Goal: Information Seeking & Learning: Learn about a topic

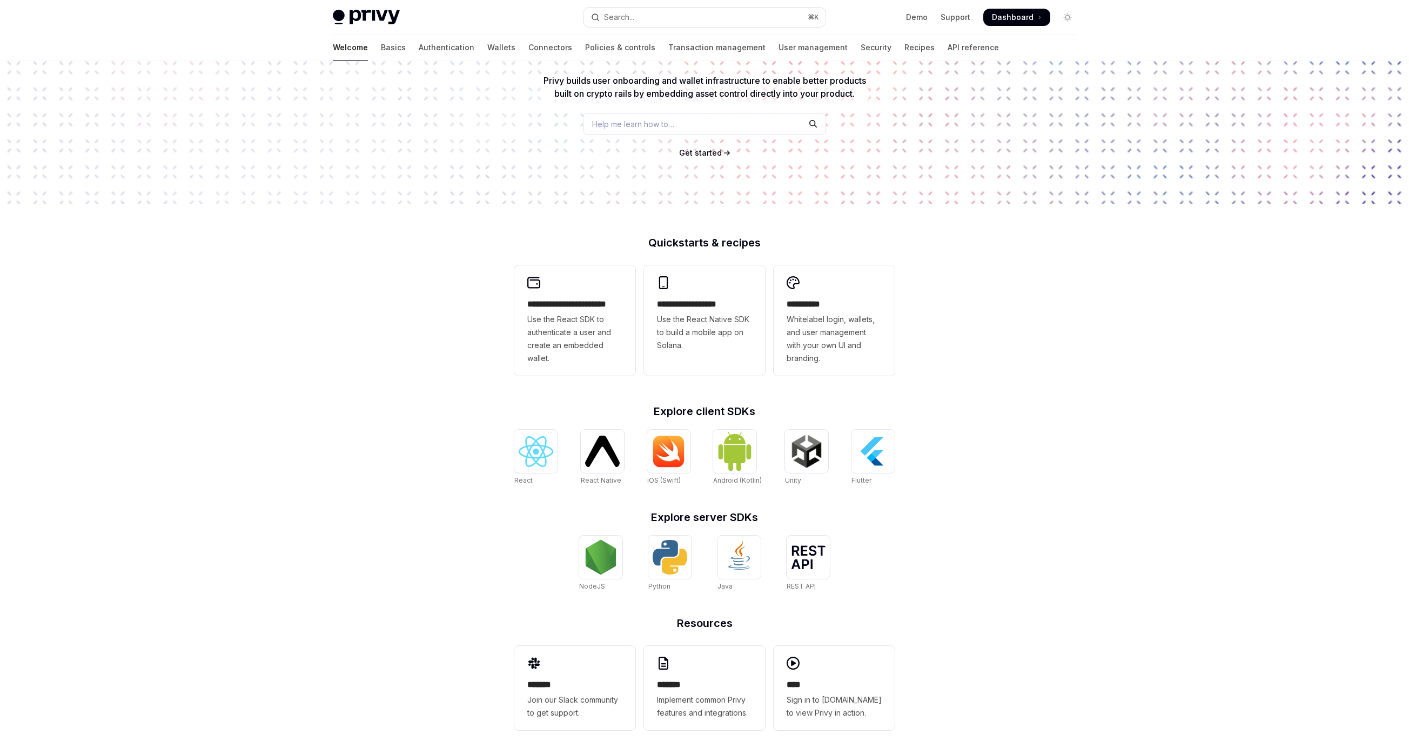
scroll to position [105, 0]
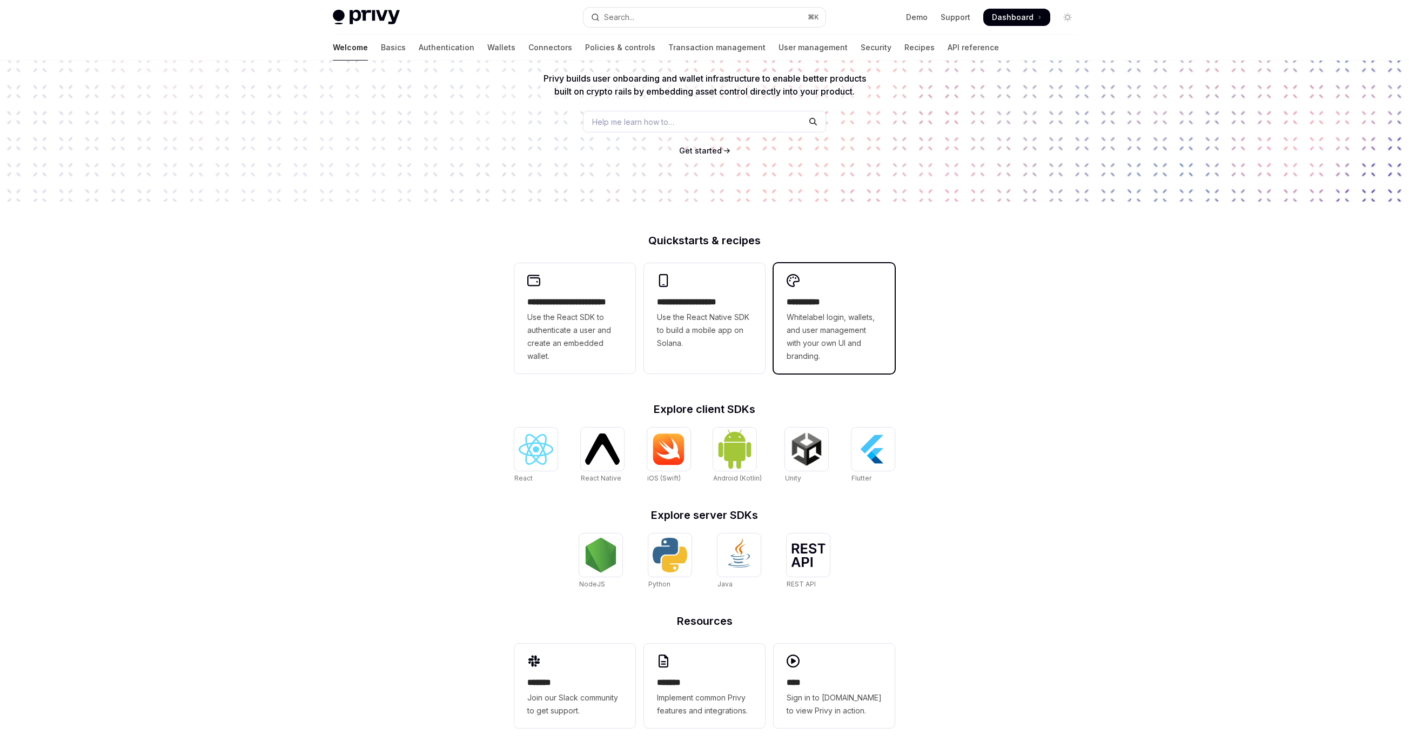
click at [852, 295] on h2 "**********" at bounding box center [833, 301] width 95 height 13
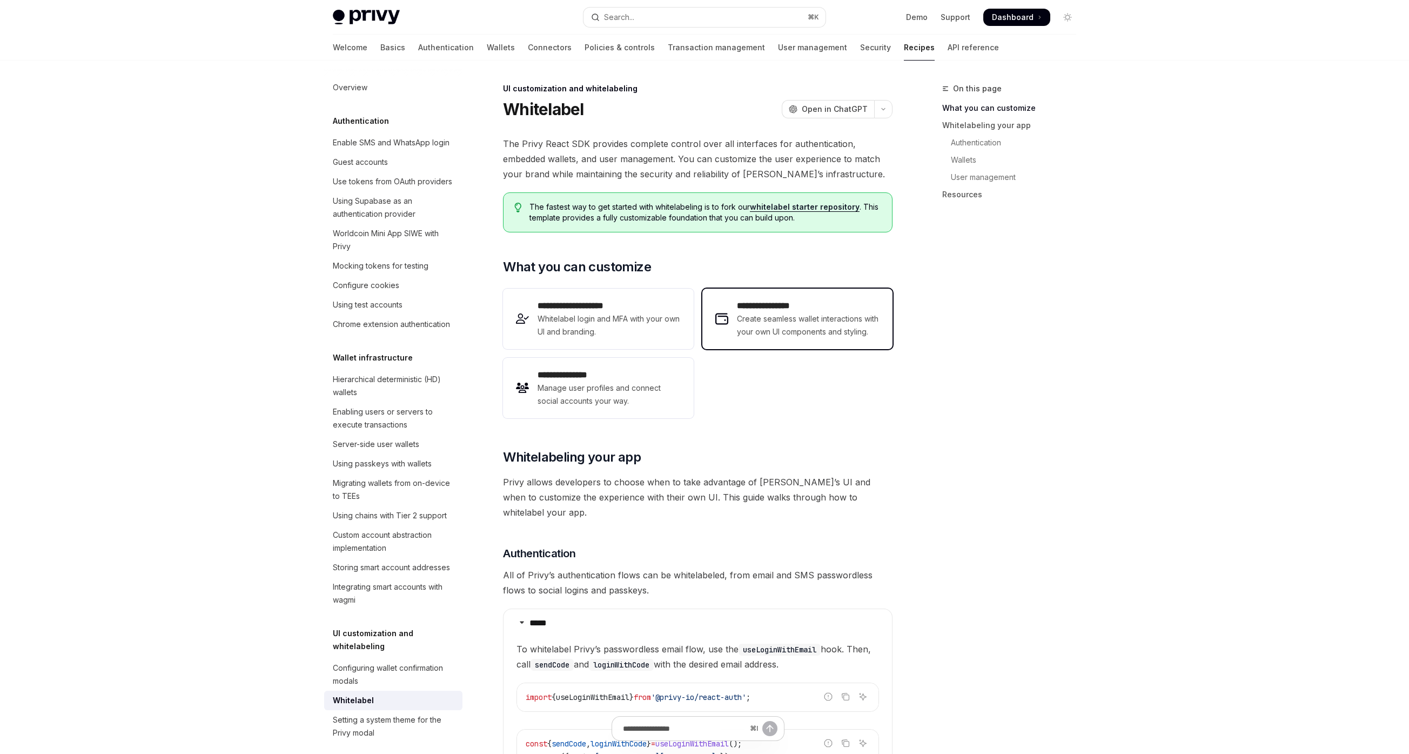
scroll to position [358, 0]
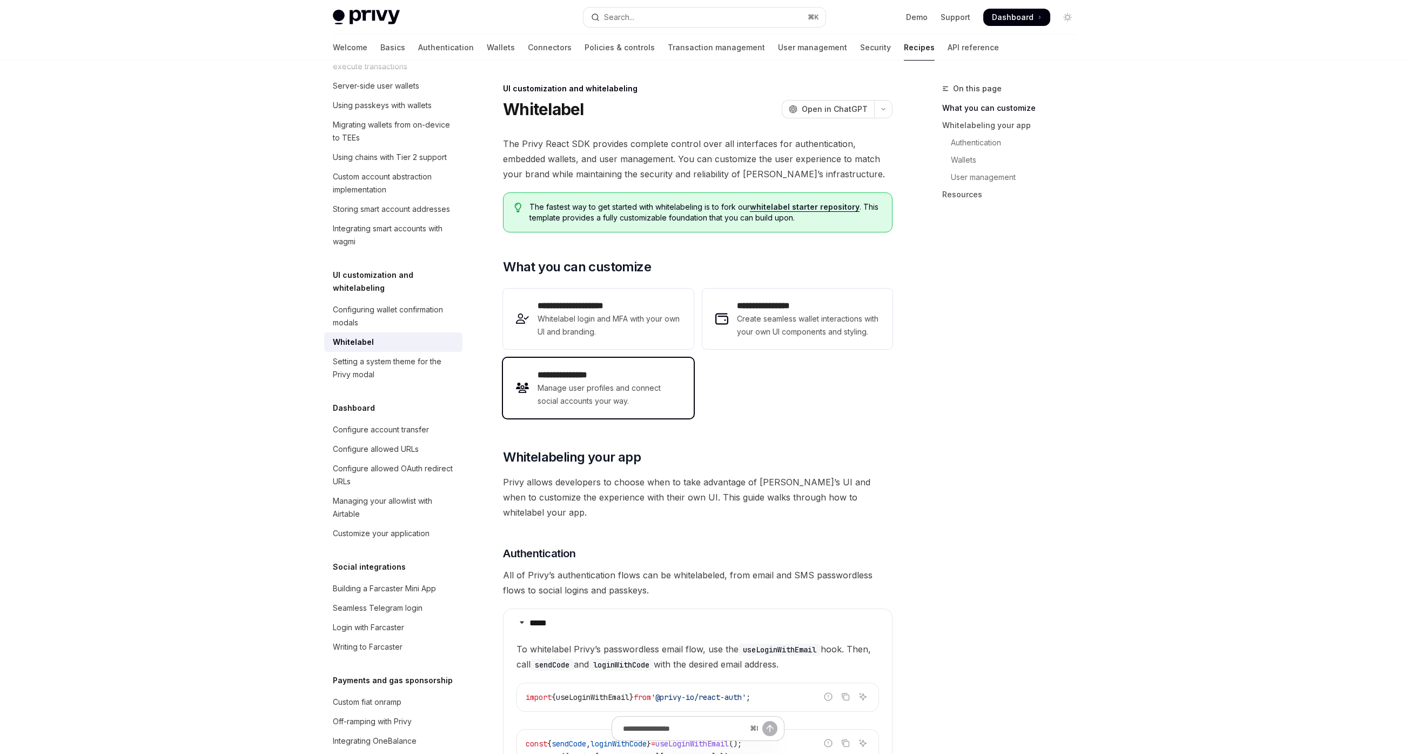
click at [634, 405] on span "Manage user profiles and connect social accounts your way." at bounding box center [608, 394] width 143 height 26
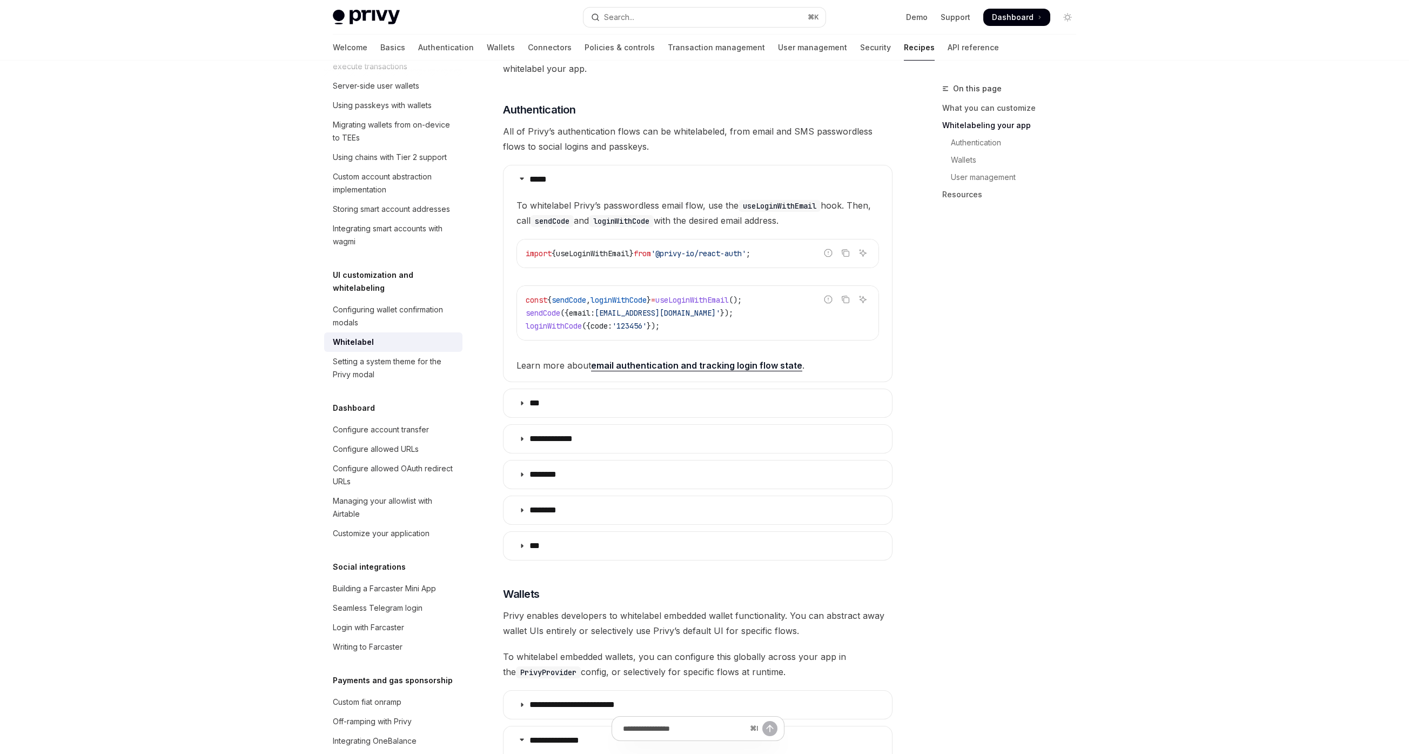
scroll to position [534, 0]
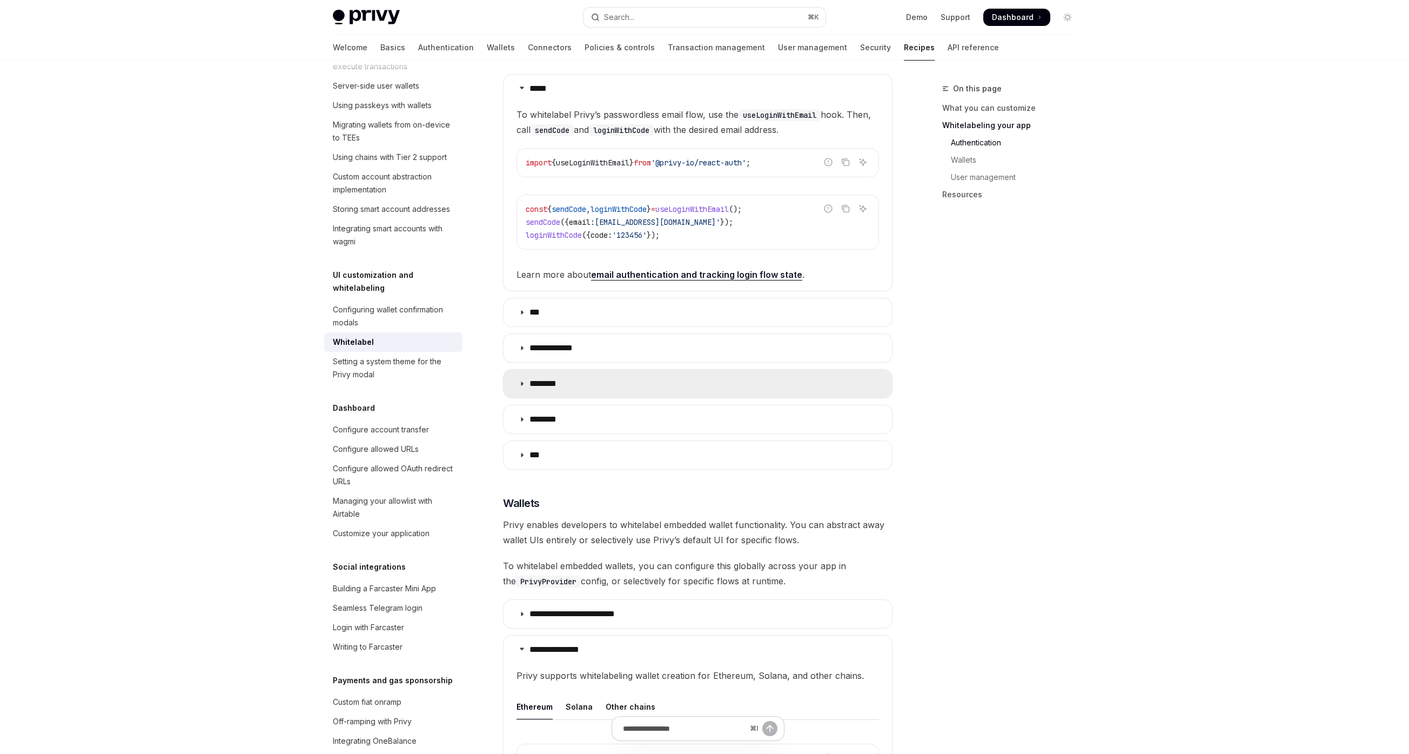
click at [582, 384] on summary "********" at bounding box center [697, 383] width 388 height 28
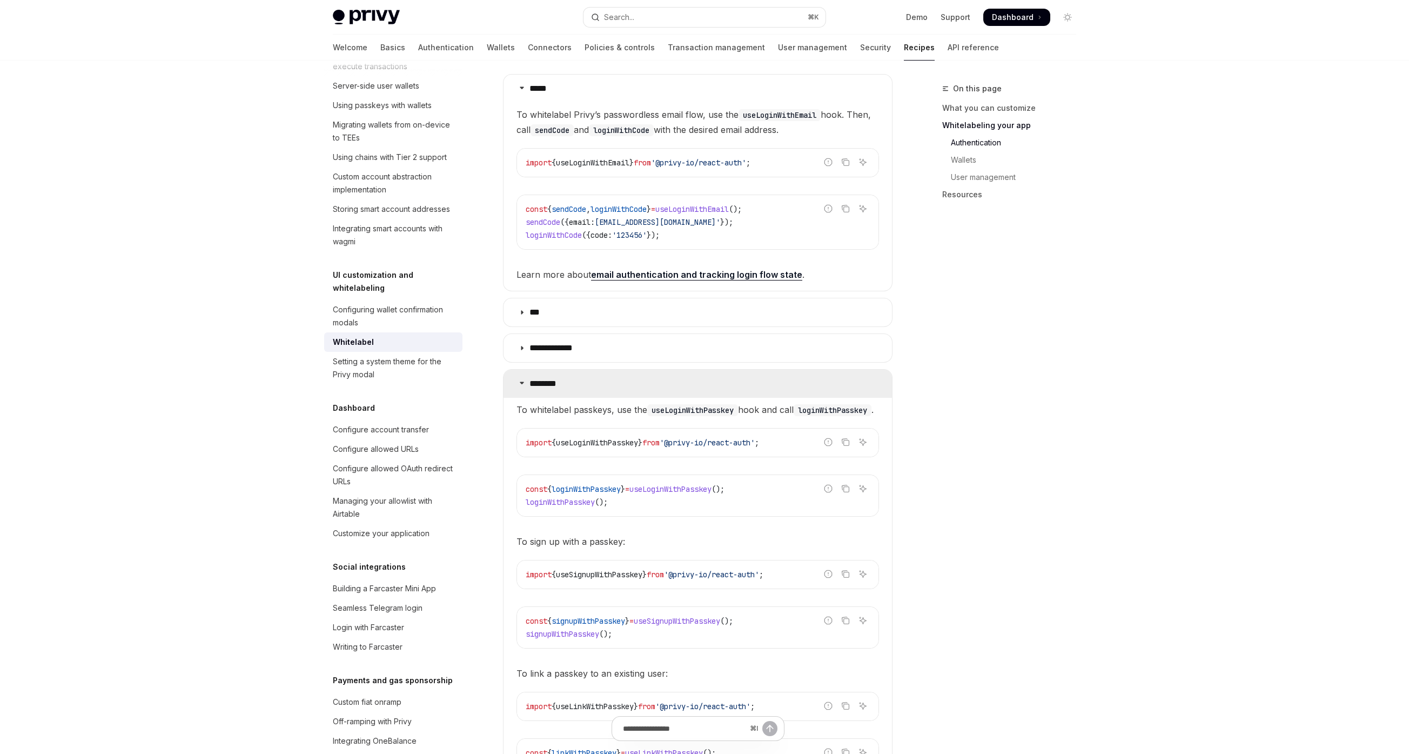
click at [582, 384] on summary "********" at bounding box center [697, 383] width 388 height 28
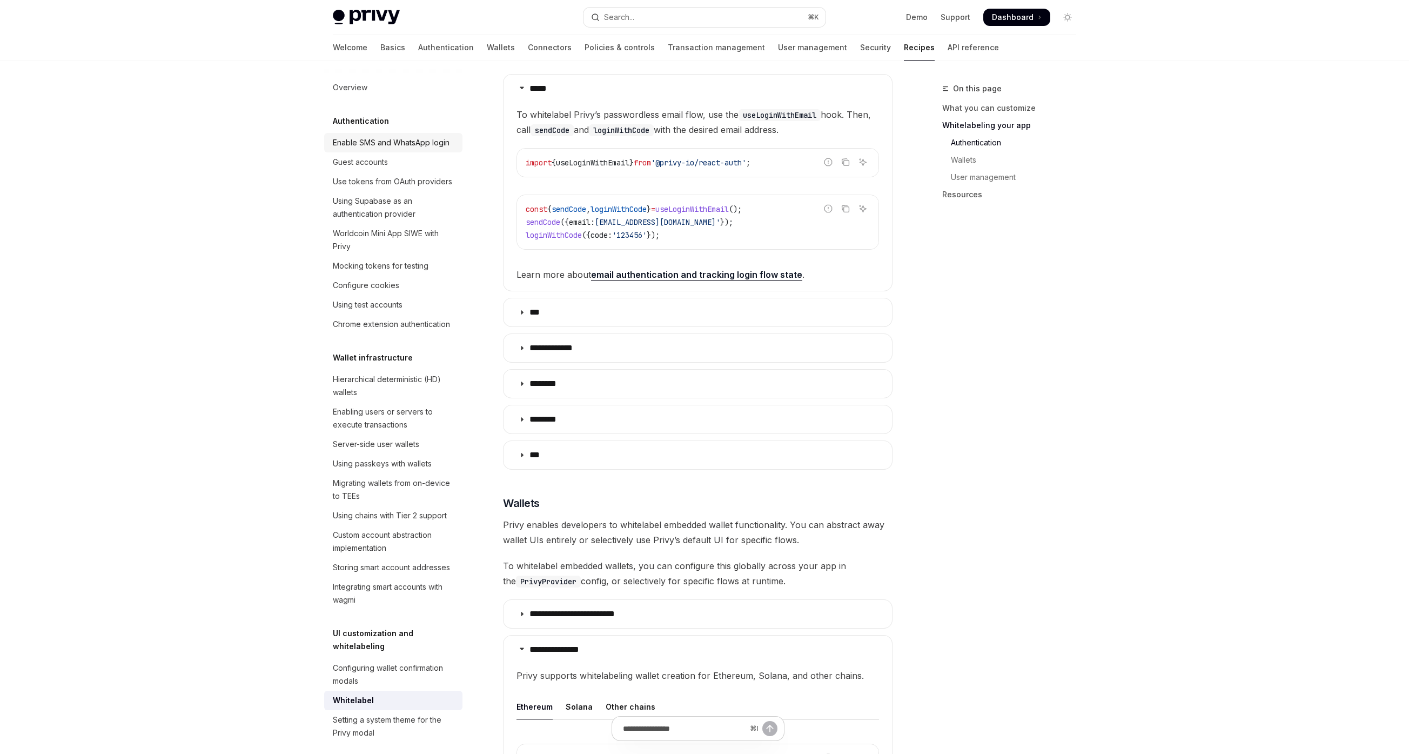
click at [389, 137] on div "Enable SMS and WhatsApp login" at bounding box center [391, 142] width 117 height 13
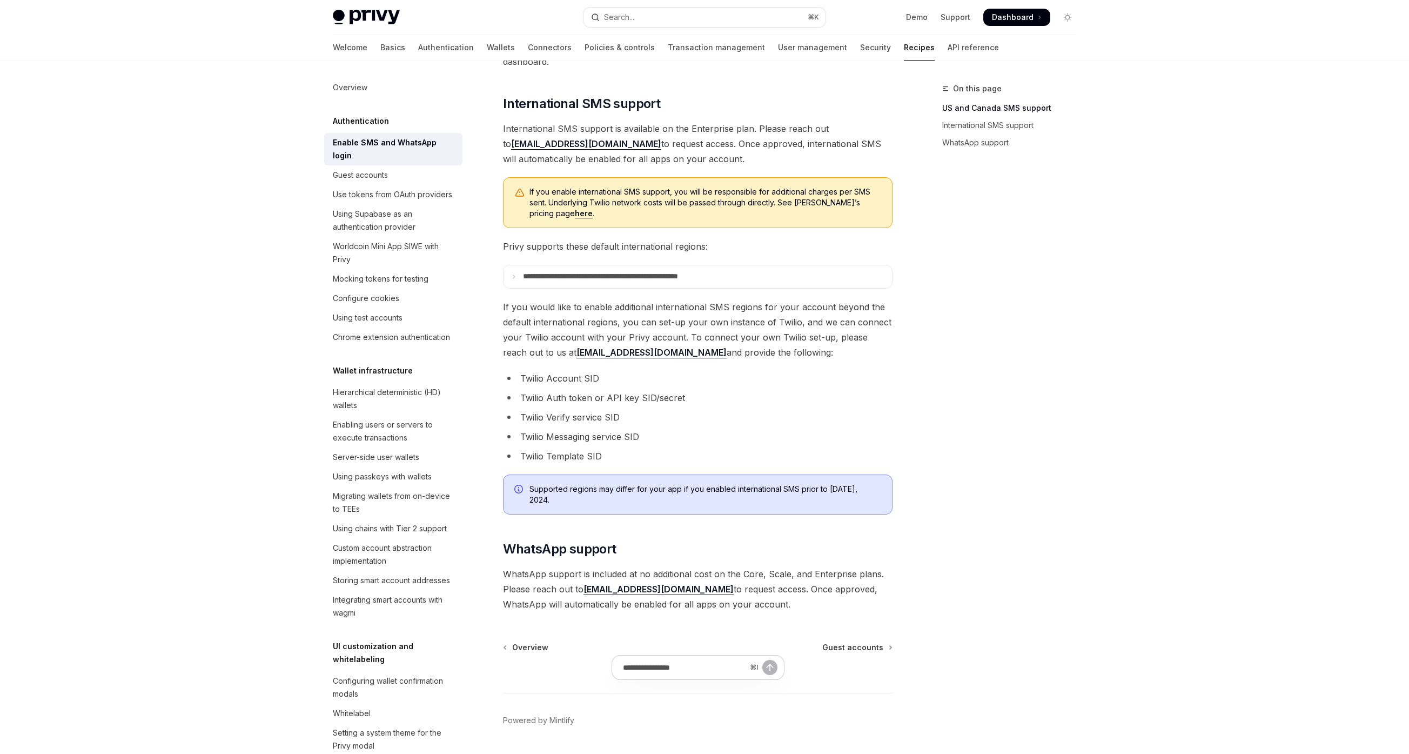
scroll to position [331, 0]
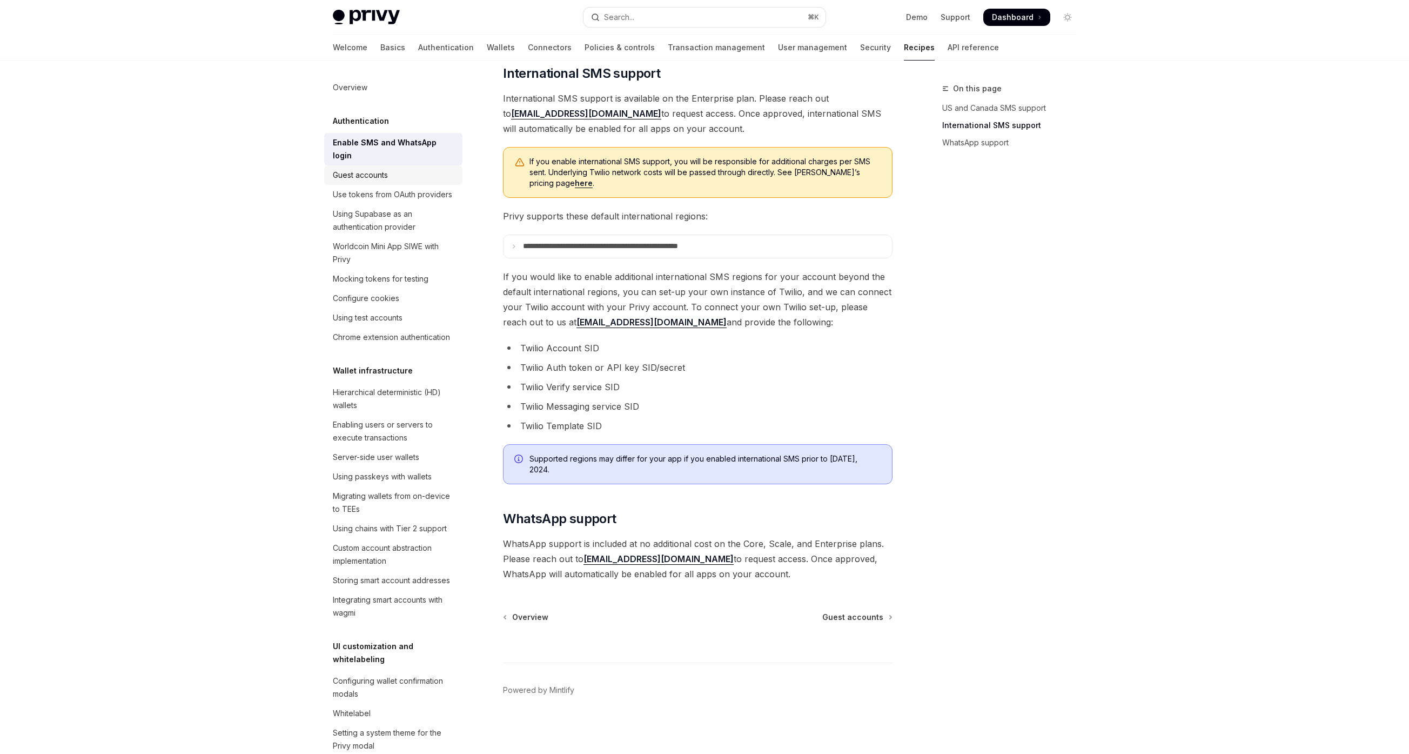
click at [402, 178] on div "Guest accounts" at bounding box center [394, 175] width 123 height 13
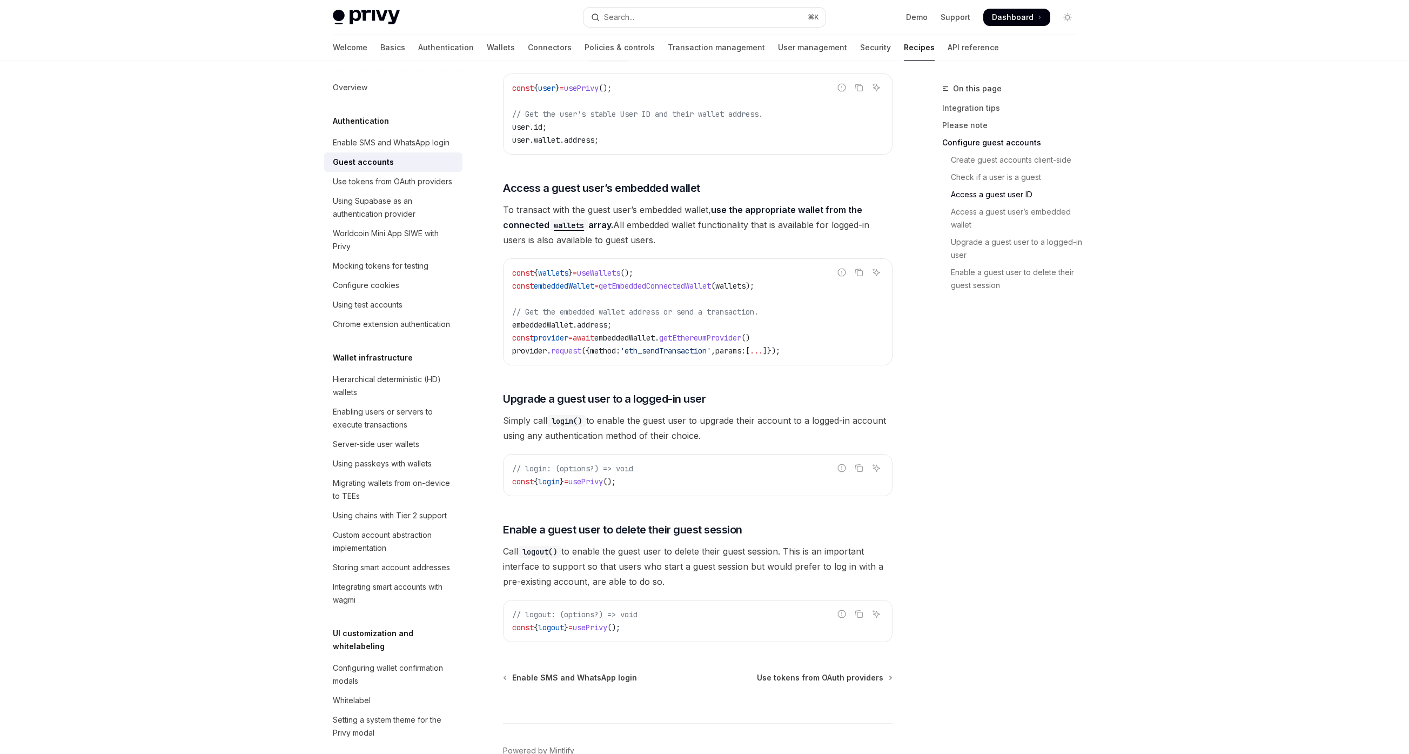
scroll to position [1357, 0]
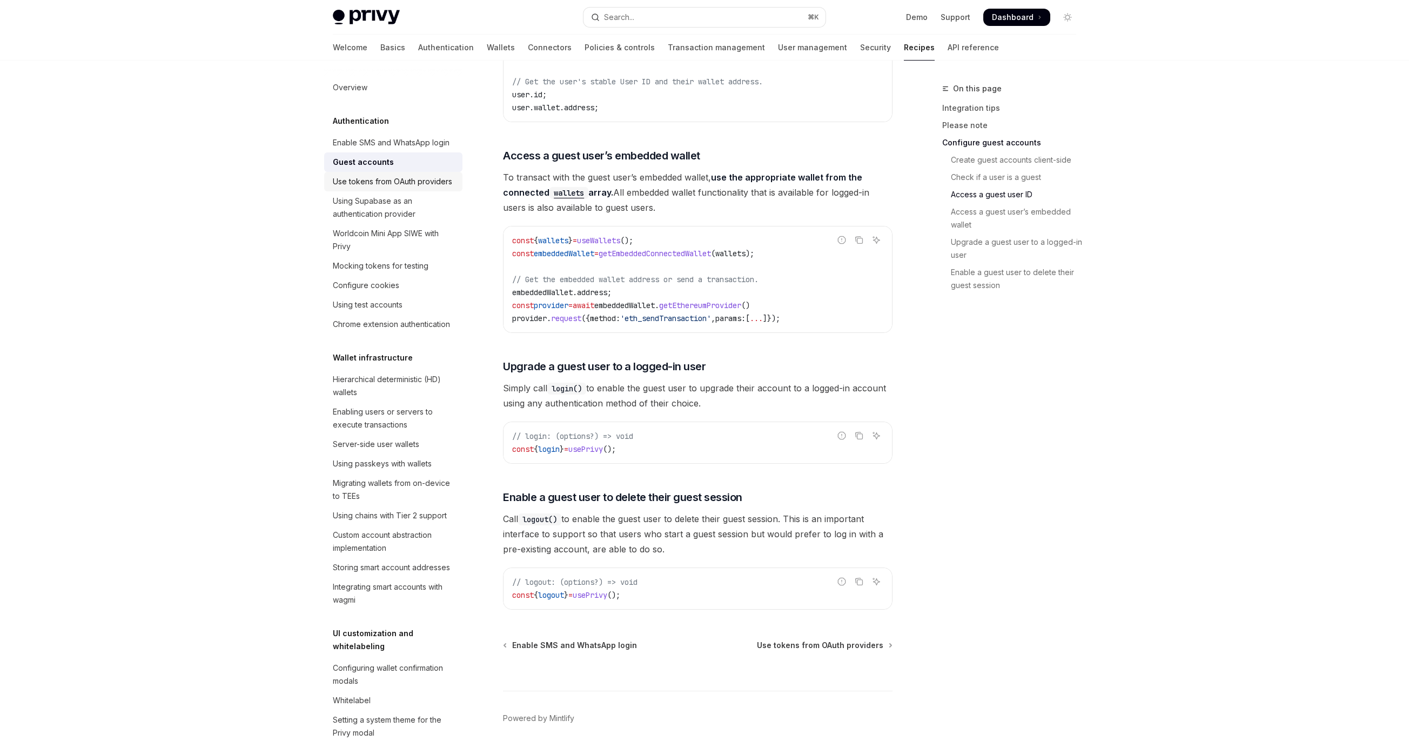
click at [361, 188] on div "Use tokens from OAuth providers" at bounding box center [392, 181] width 119 height 13
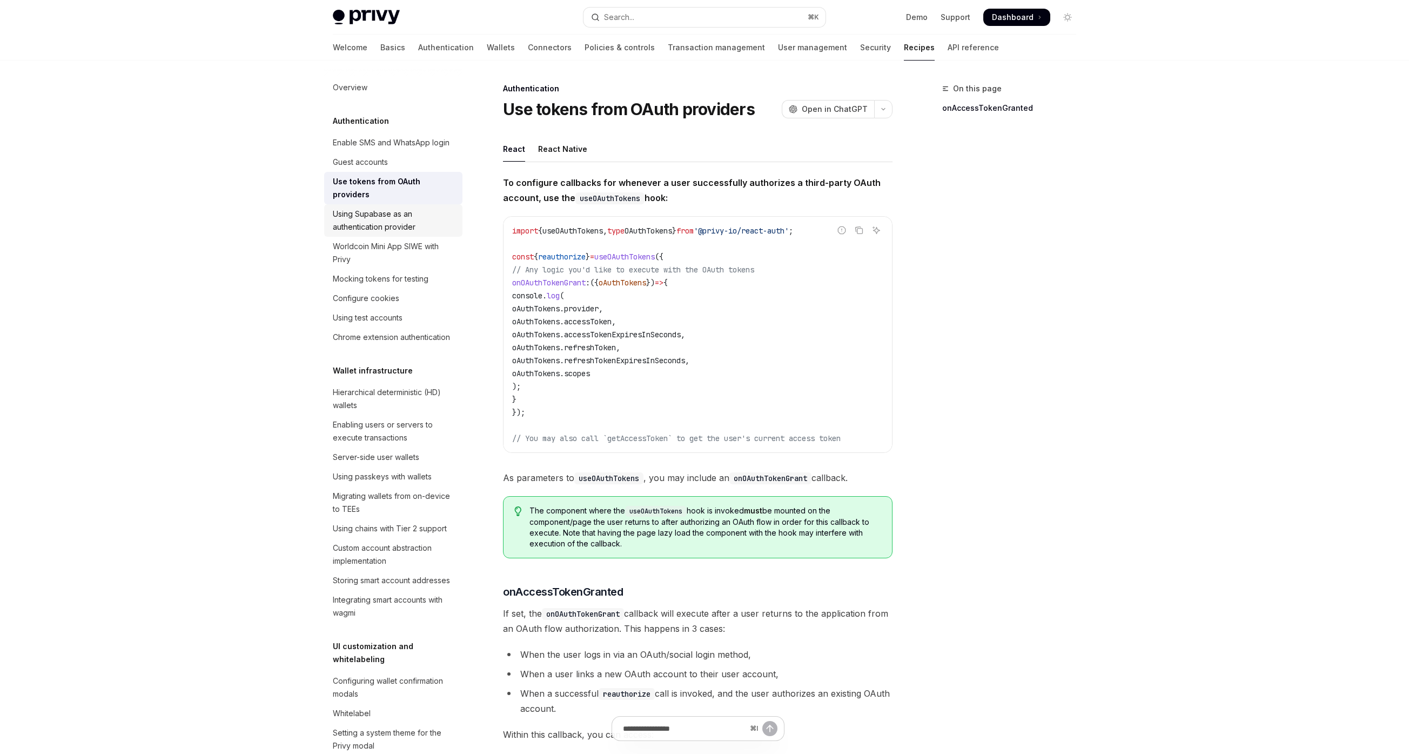
click at [342, 233] on div "Using Supabase as an authentication provider" at bounding box center [394, 220] width 123 height 26
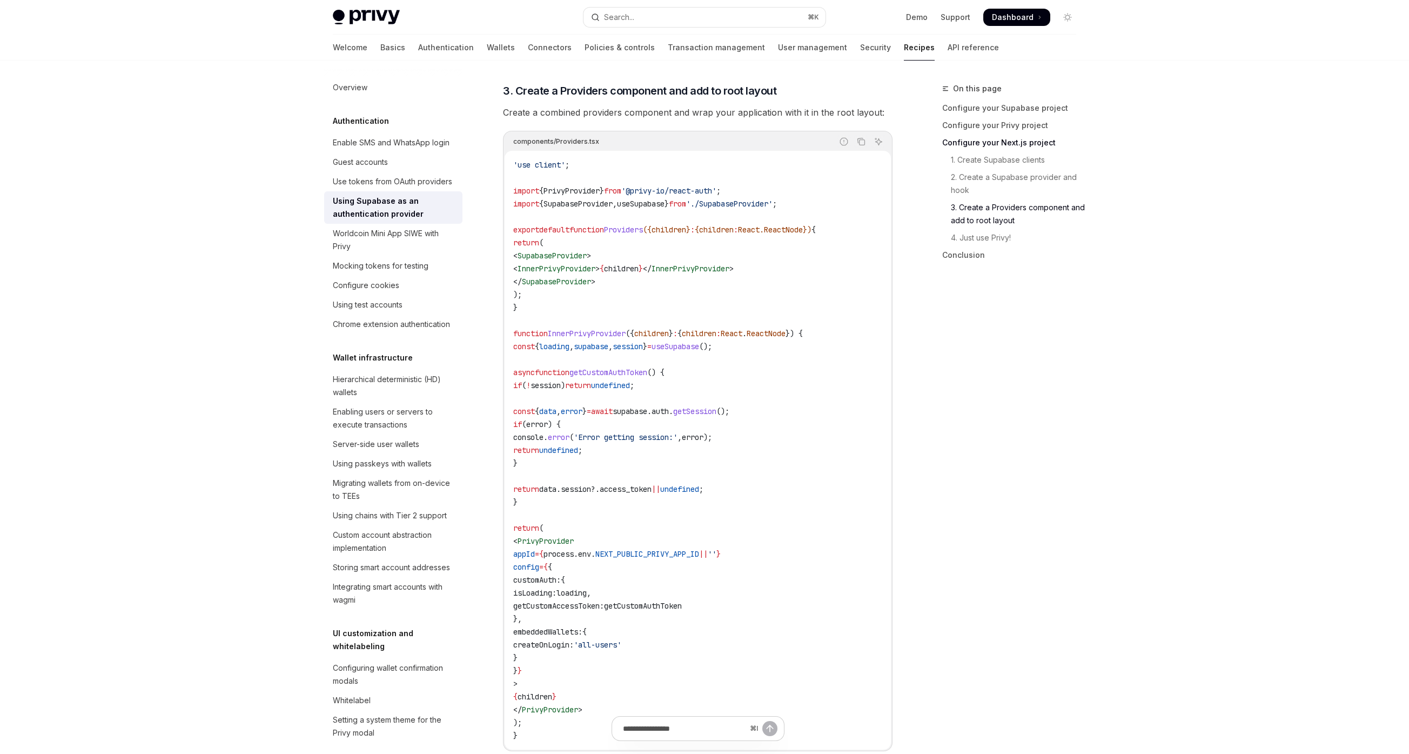
scroll to position [2516, 0]
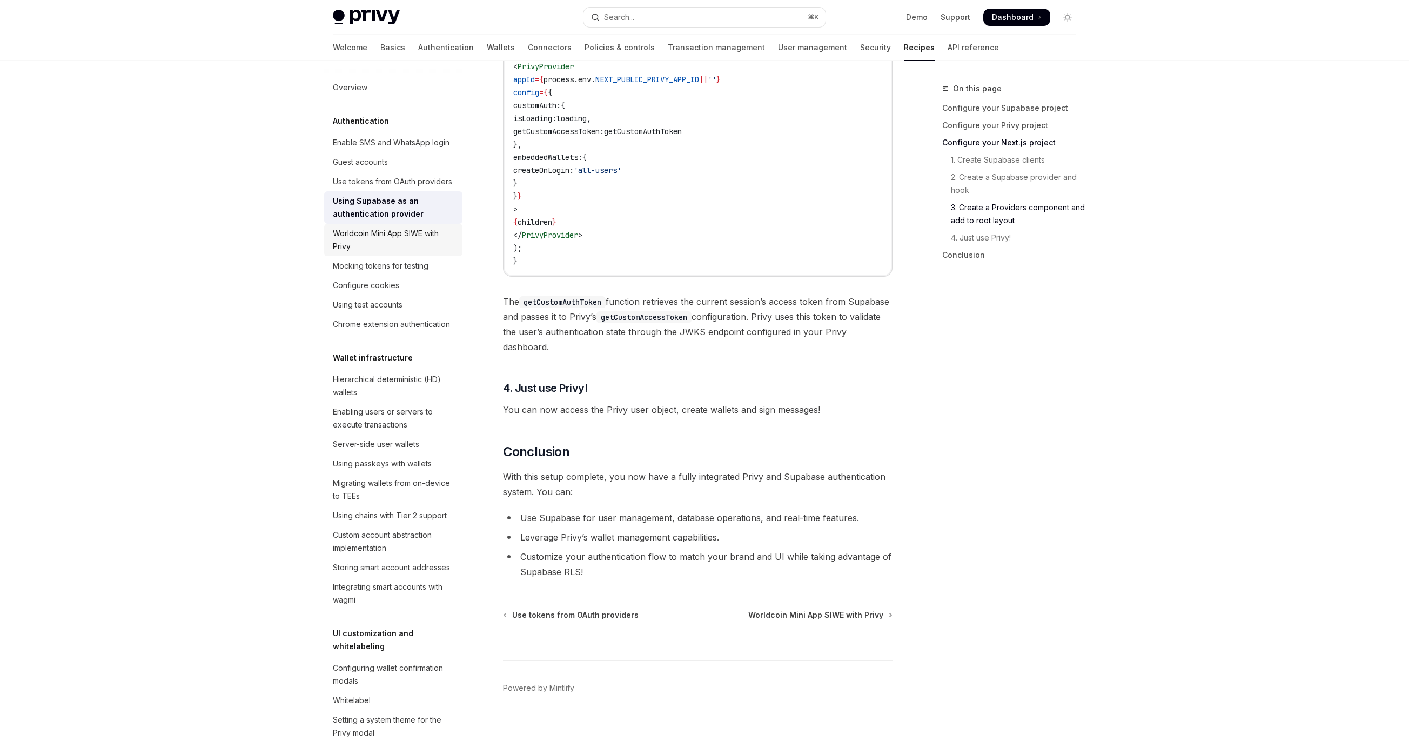
click at [412, 253] on div "Worldcoin Mini App SIWE with Privy" at bounding box center [394, 240] width 123 height 26
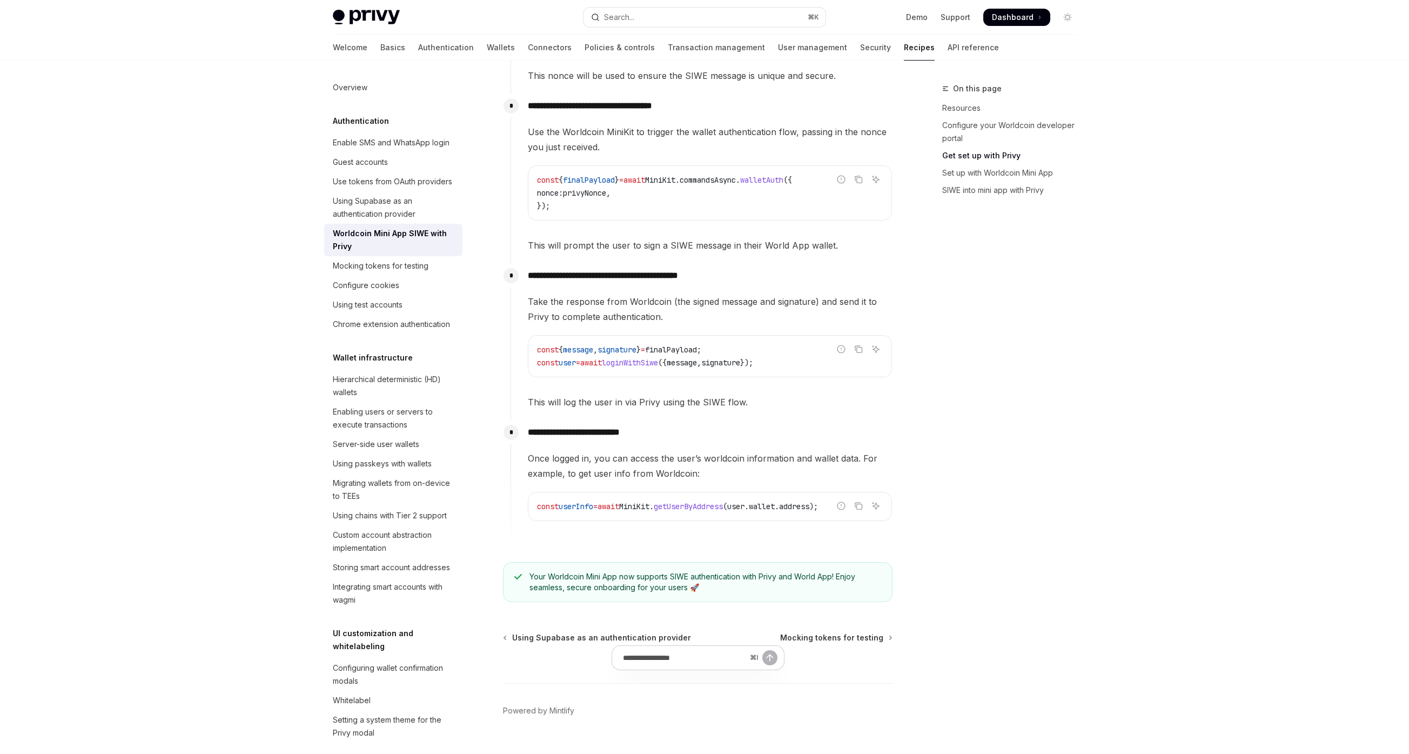
scroll to position [1091, 0]
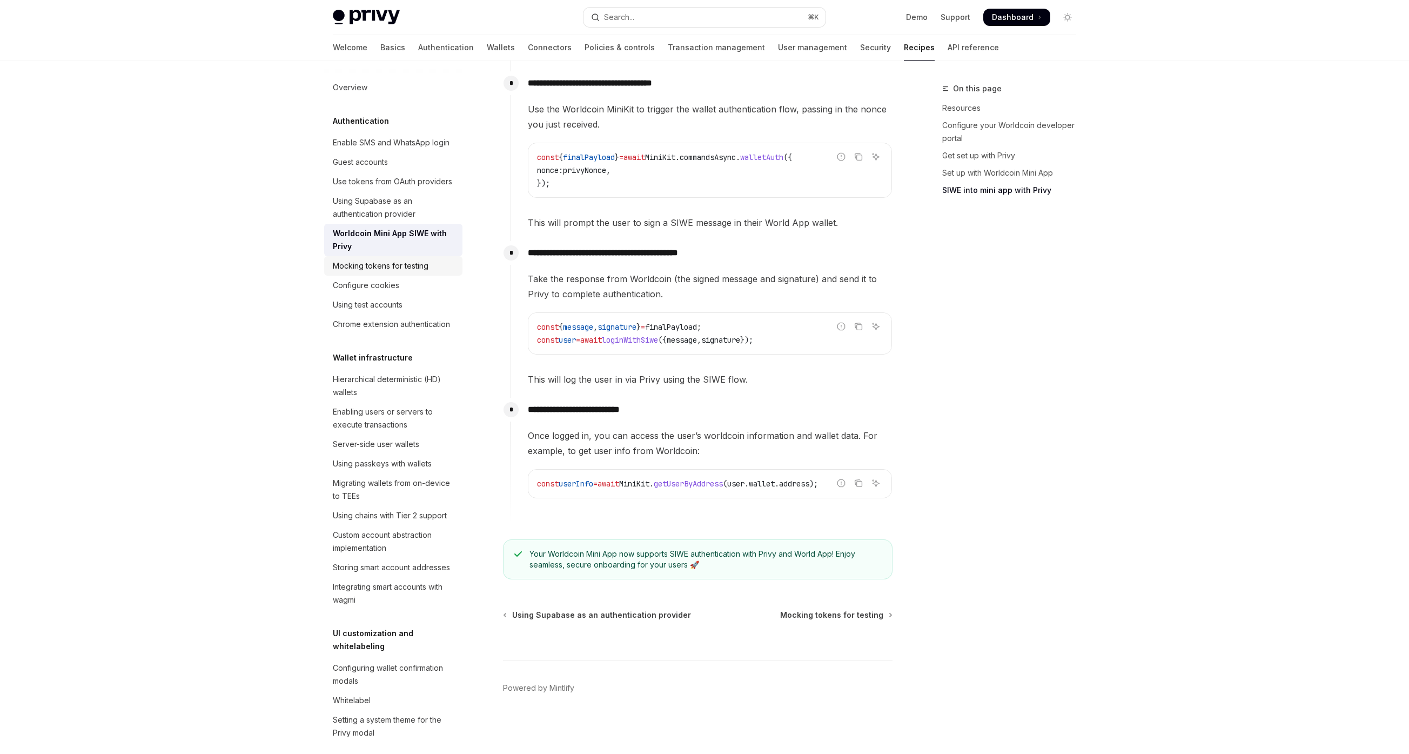
click at [405, 272] on div "Mocking tokens for testing" at bounding box center [381, 265] width 96 height 13
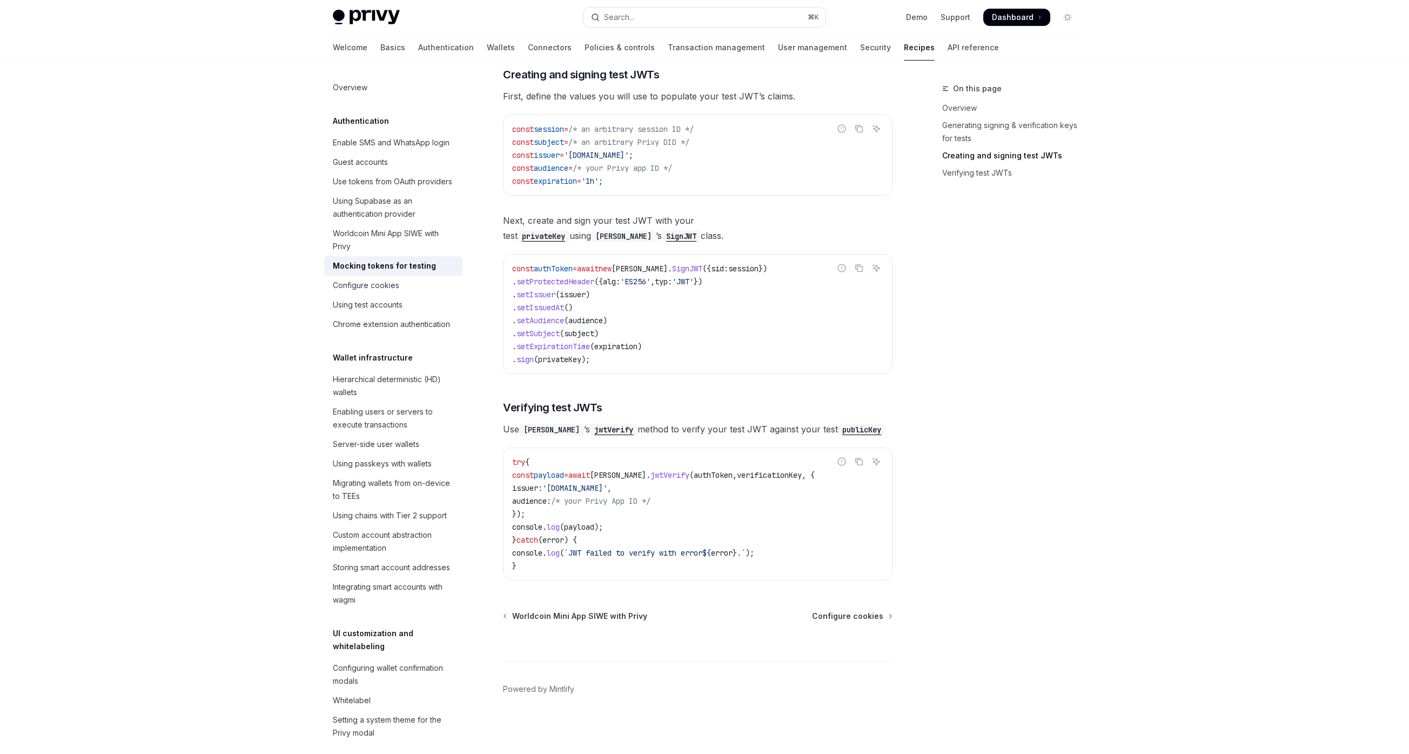
scroll to position [577, 0]
click at [378, 292] on div "Configure cookies" at bounding box center [366, 285] width 66 height 13
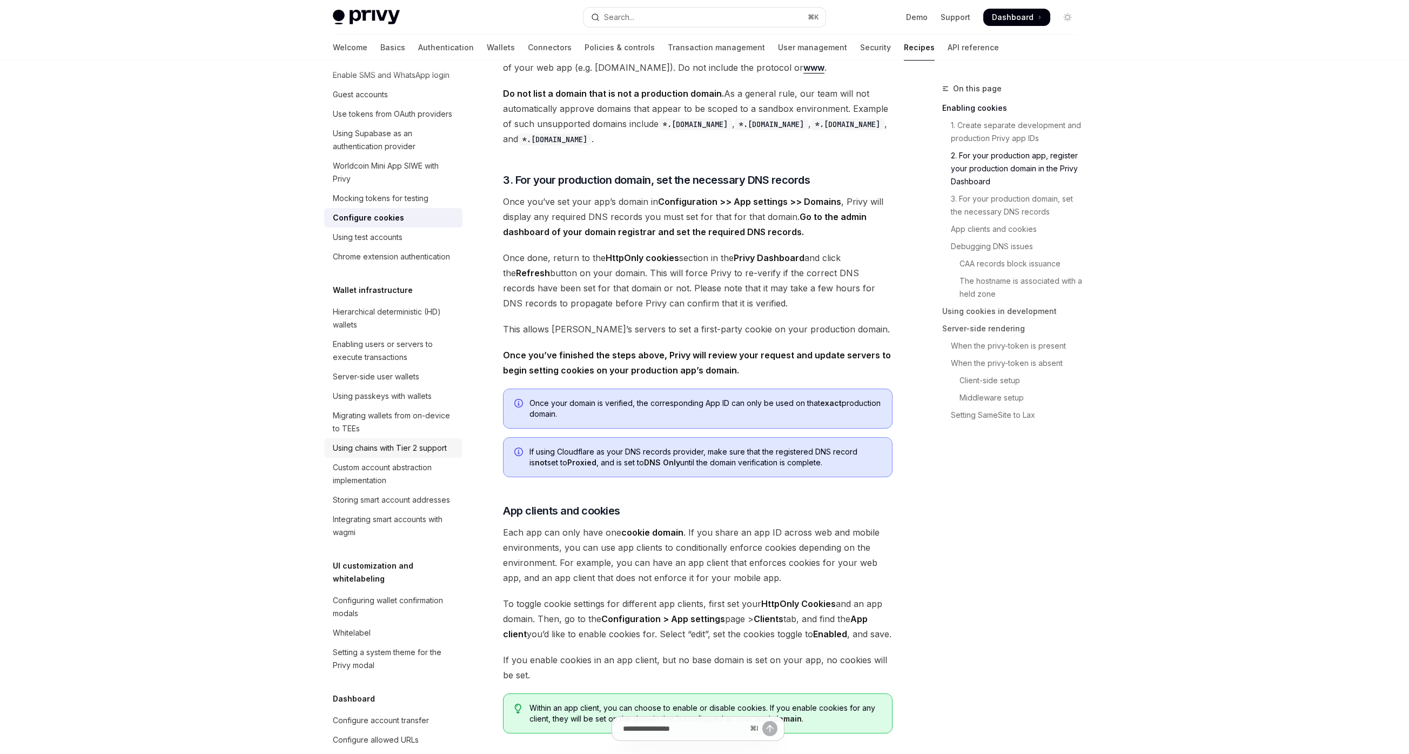
scroll to position [159, 0]
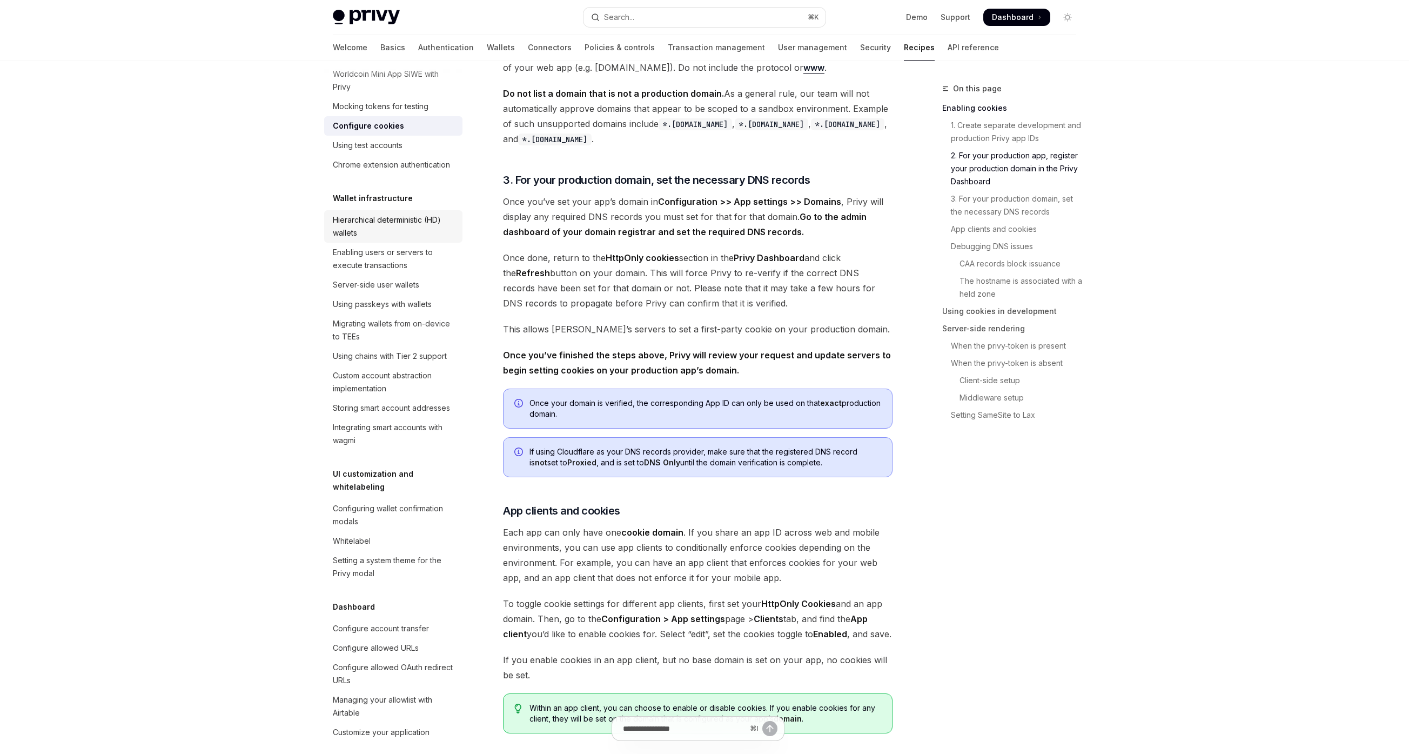
click at [398, 239] on div "Hierarchical deterministic (HD) wallets" at bounding box center [394, 226] width 123 height 26
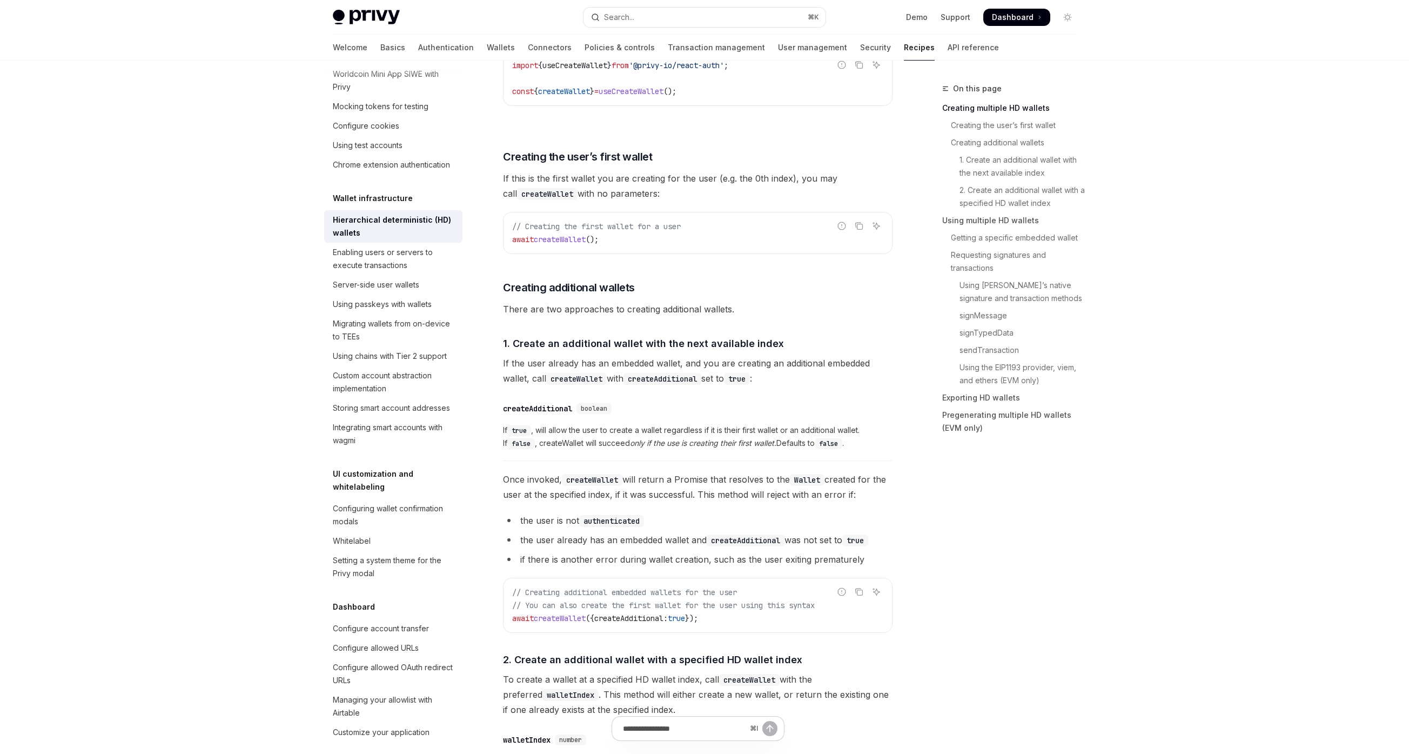
scroll to position [420, 0]
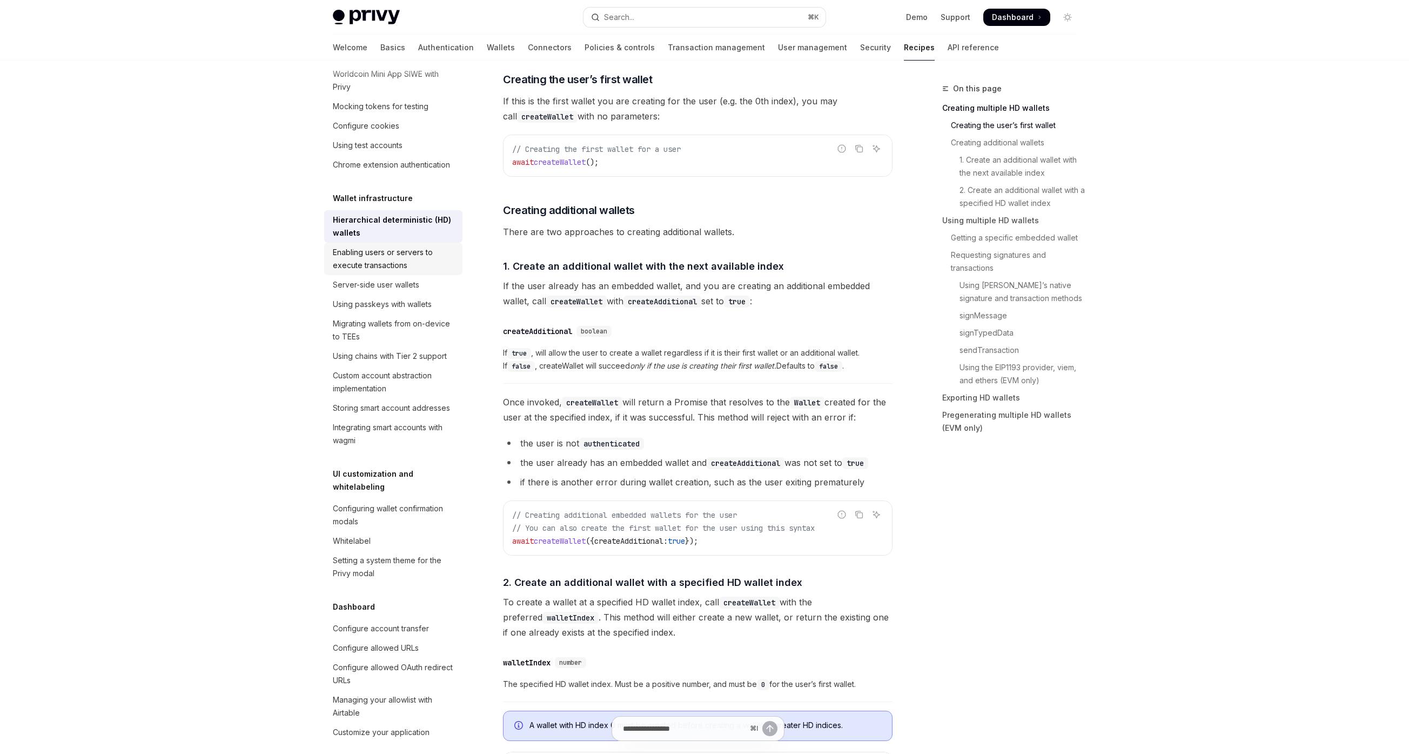
click at [345, 272] on div "Enabling users or servers to execute transactions" at bounding box center [394, 259] width 123 height 26
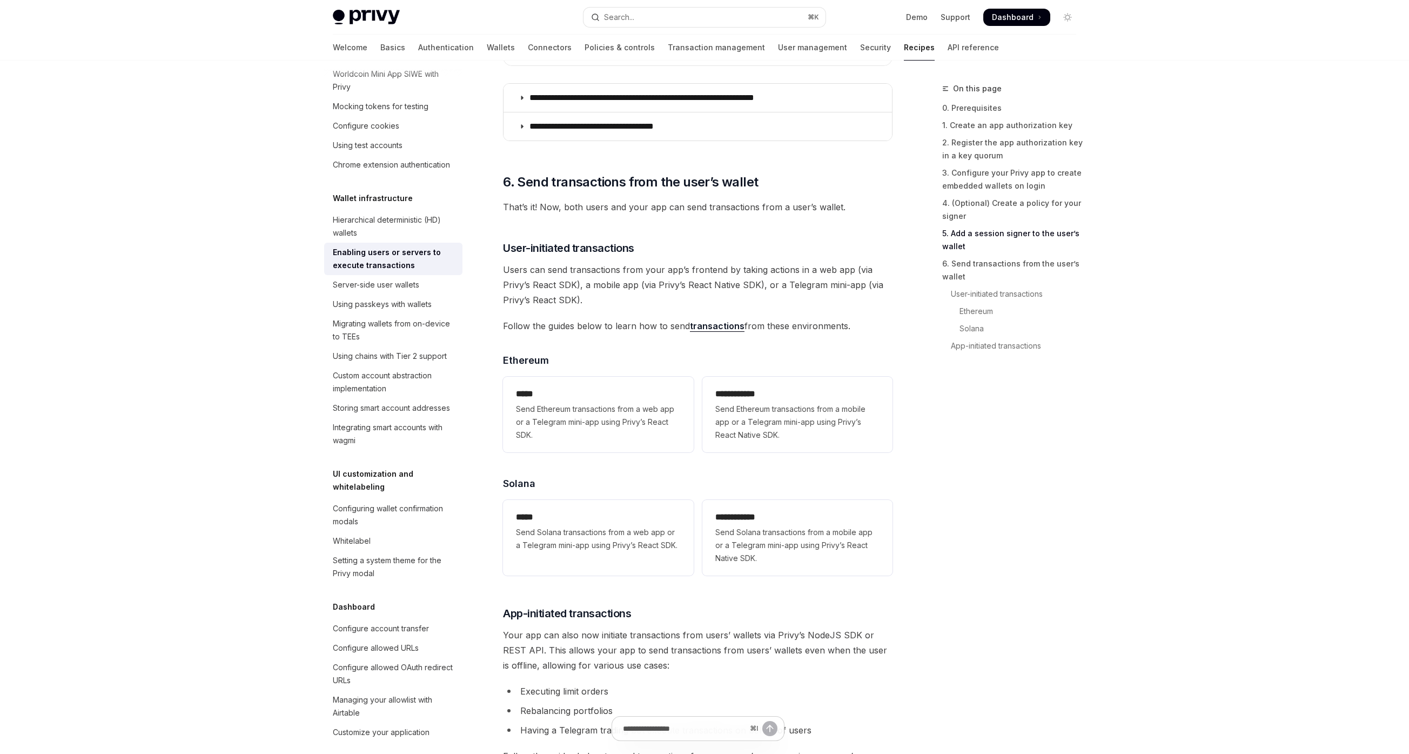
scroll to position [2058, 0]
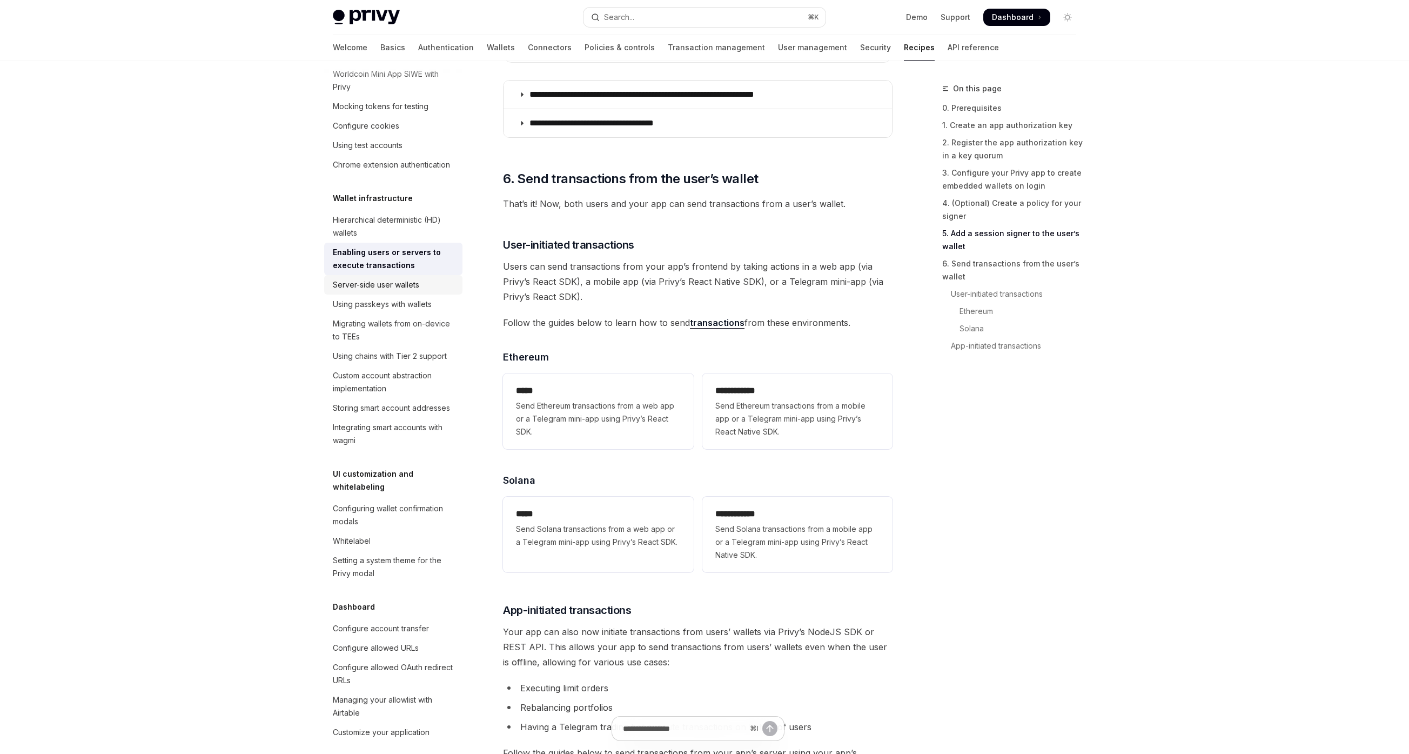
click at [379, 291] on div "Server-side user wallets" at bounding box center [376, 284] width 86 height 13
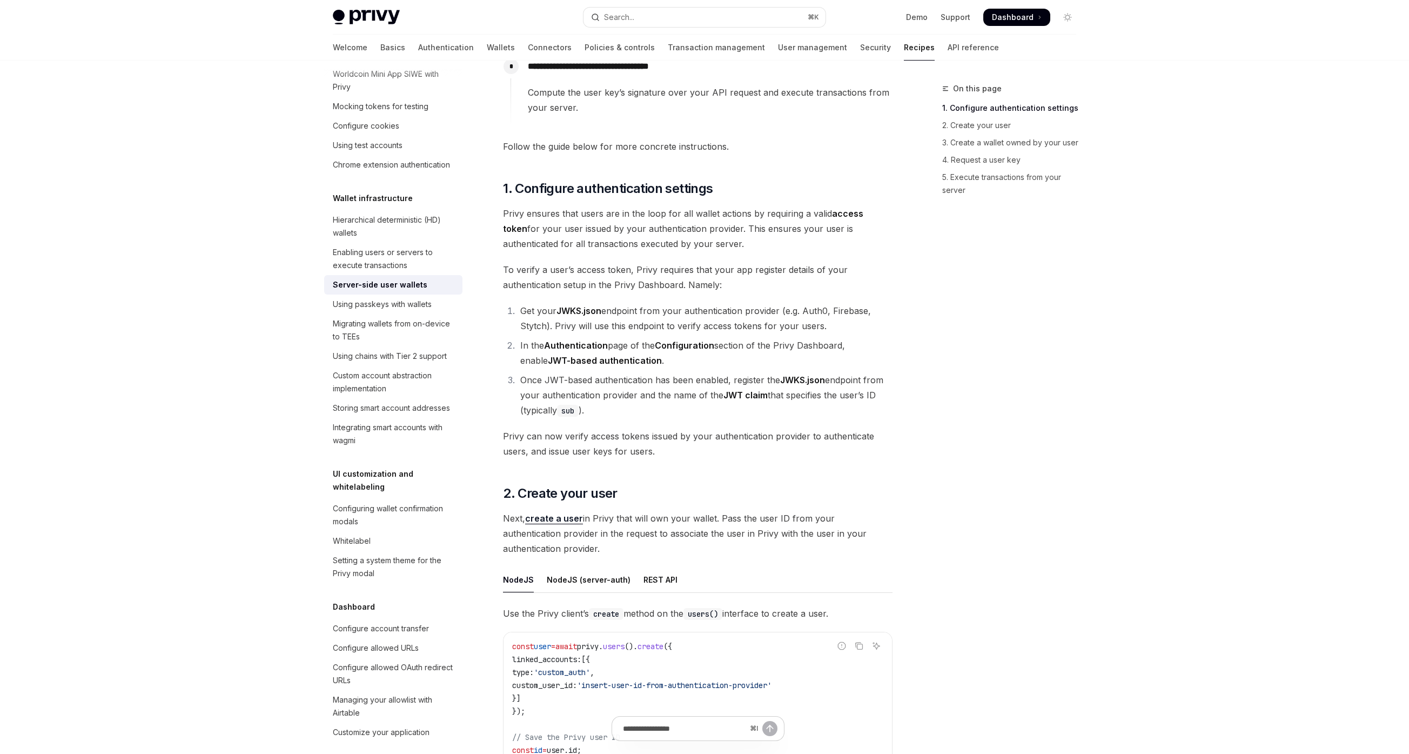
scroll to position [532, 0]
click at [355, 362] on div "Using chains with Tier 2 support" at bounding box center [390, 355] width 114 height 13
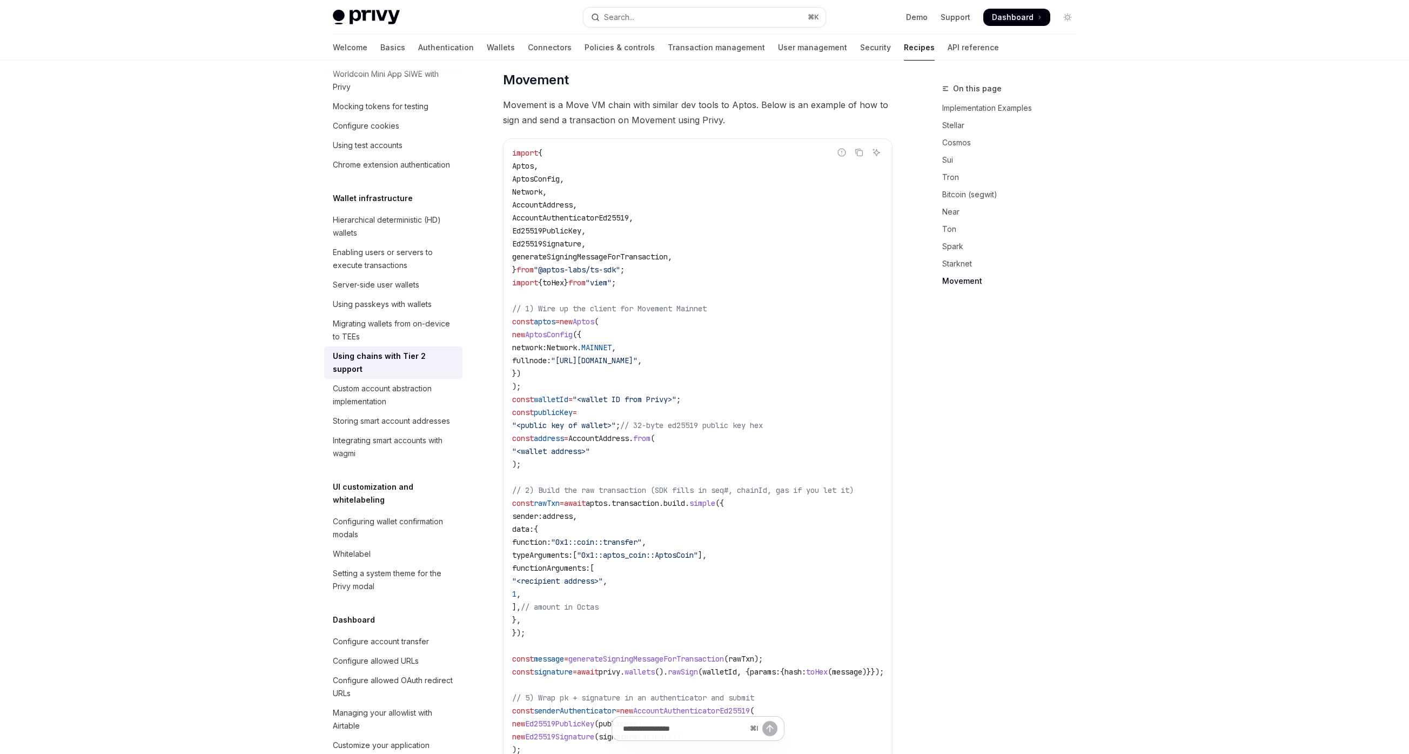
scroll to position [2063, 0]
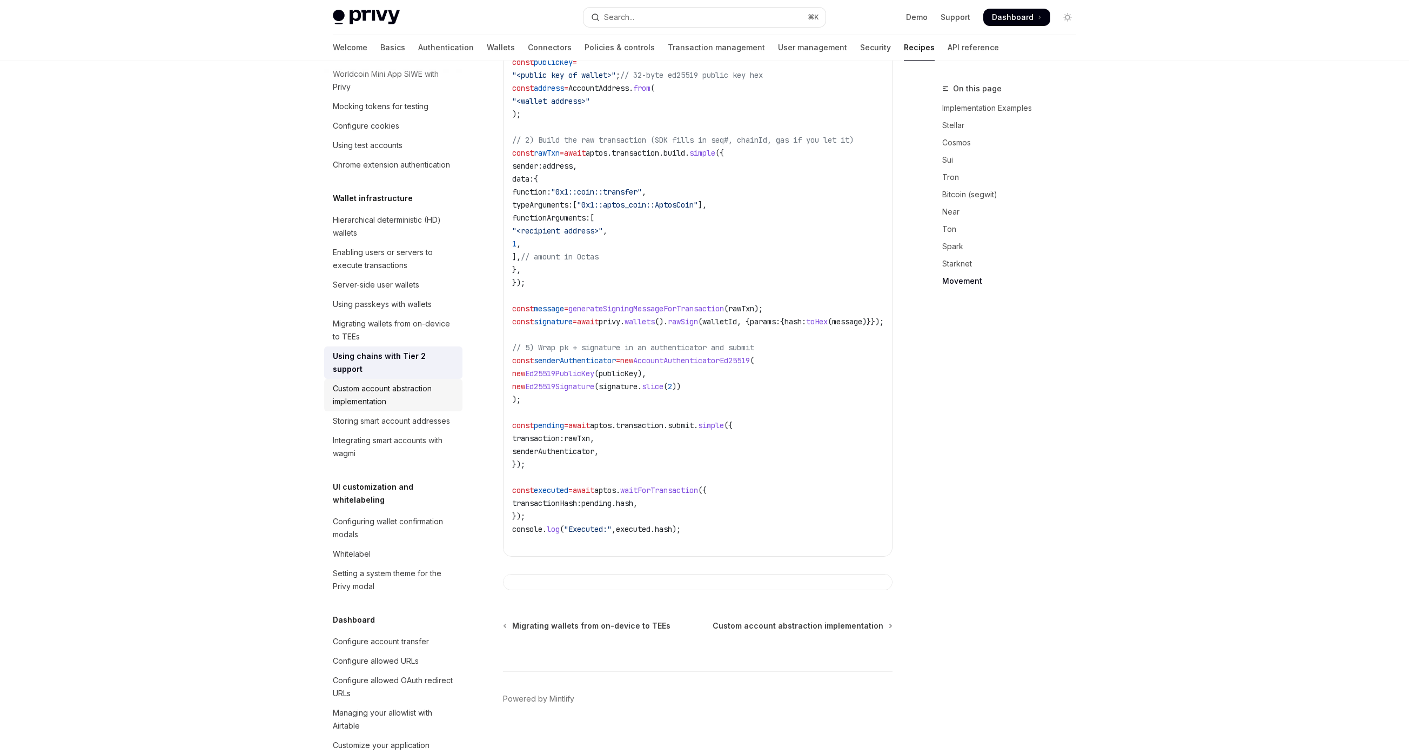
click at [372, 408] on div "Custom account abstraction implementation" at bounding box center [394, 395] width 123 height 26
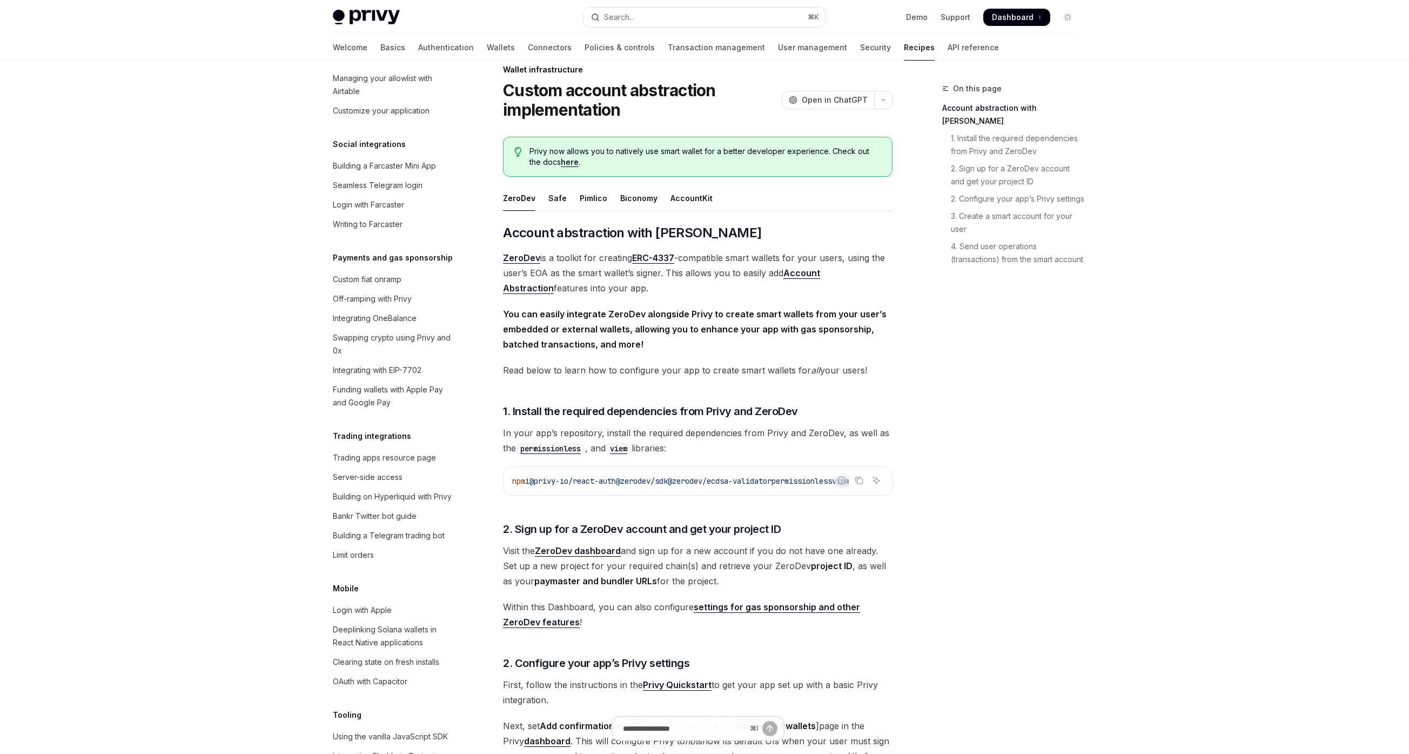
scroll to position [830, 0]
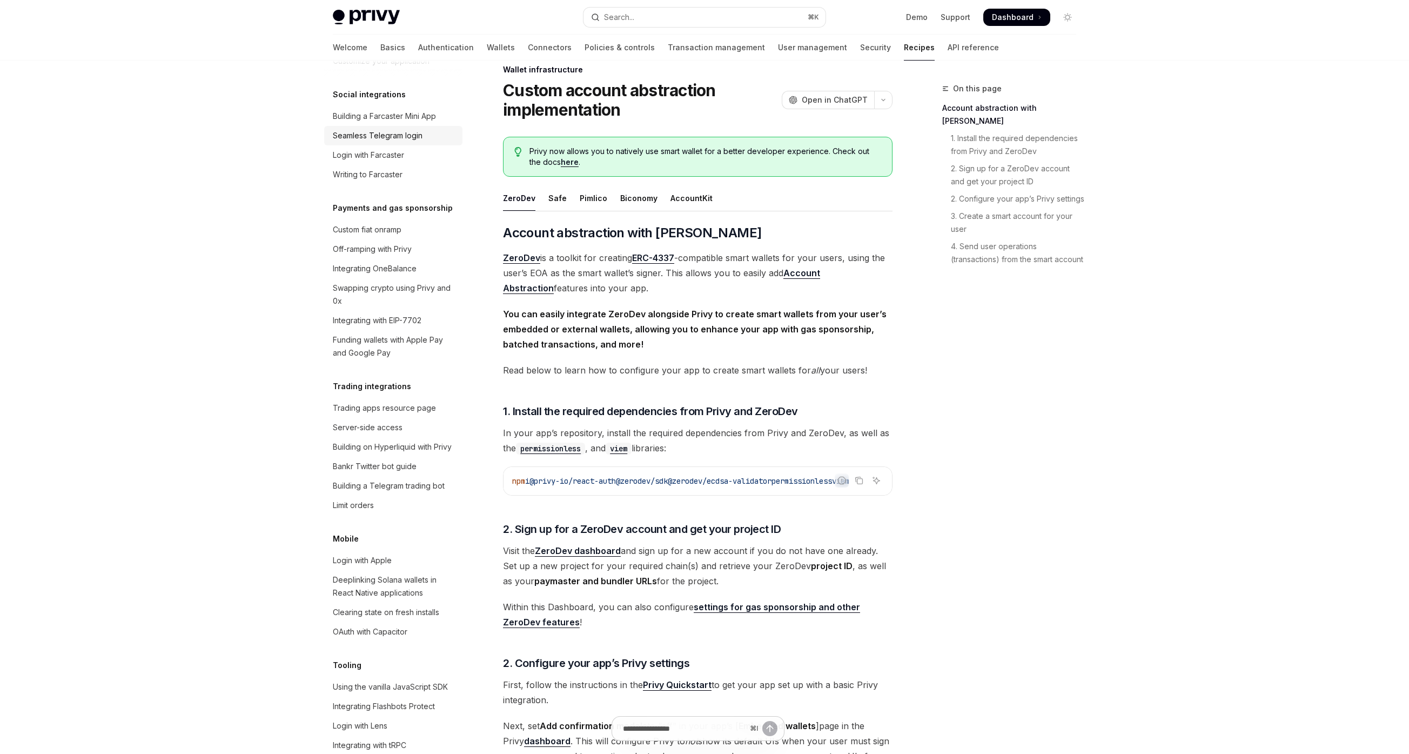
click at [408, 145] on link "Seamless Telegram login" at bounding box center [393, 135] width 138 height 19
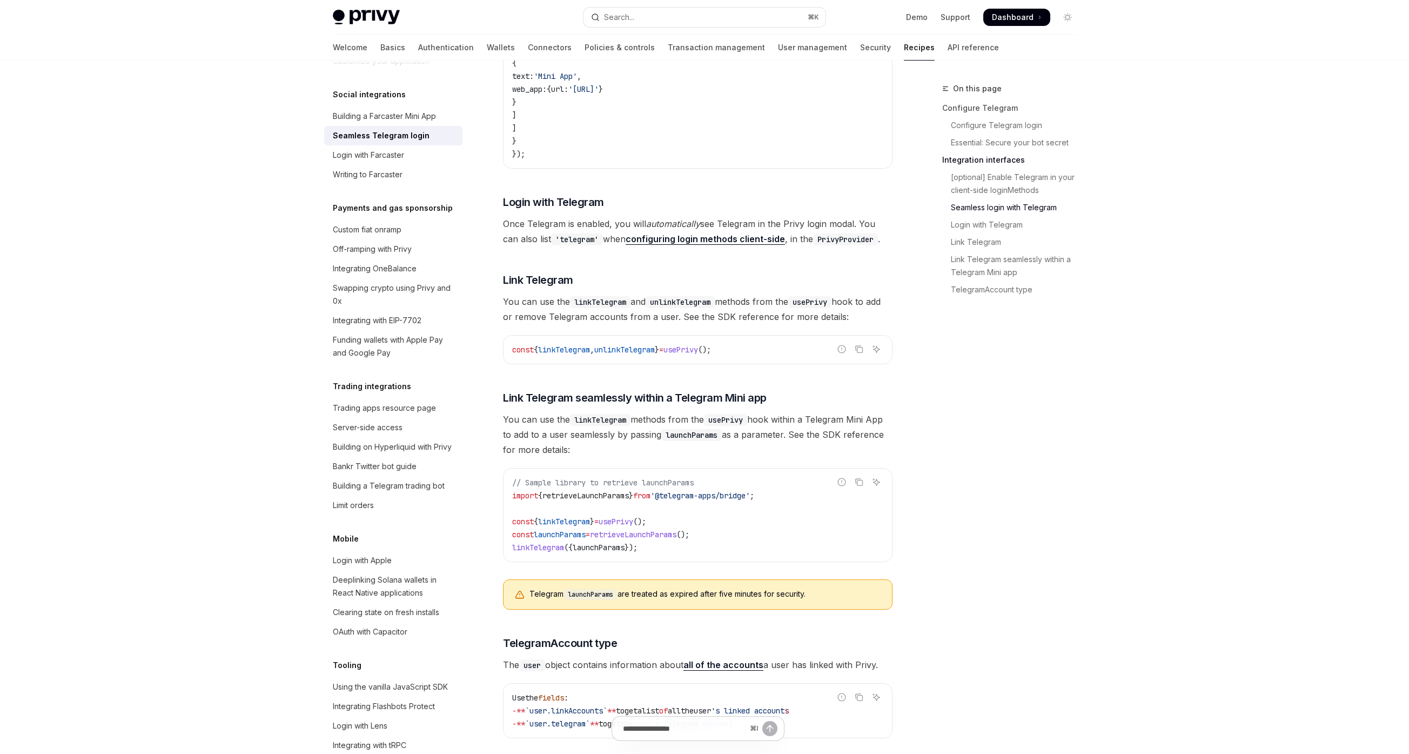
scroll to position [1374, 0]
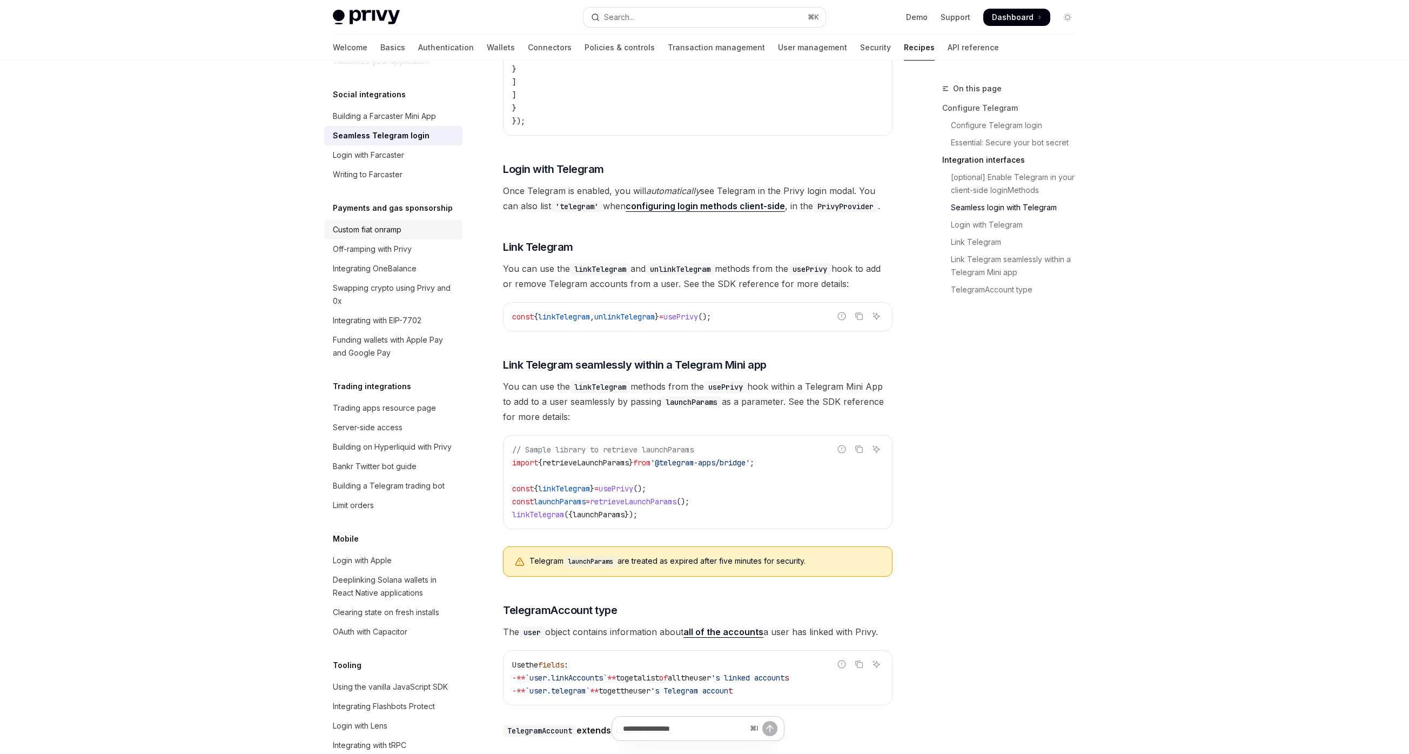
click at [405, 236] on div "Custom fiat onramp" at bounding box center [394, 229] width 123 height 13
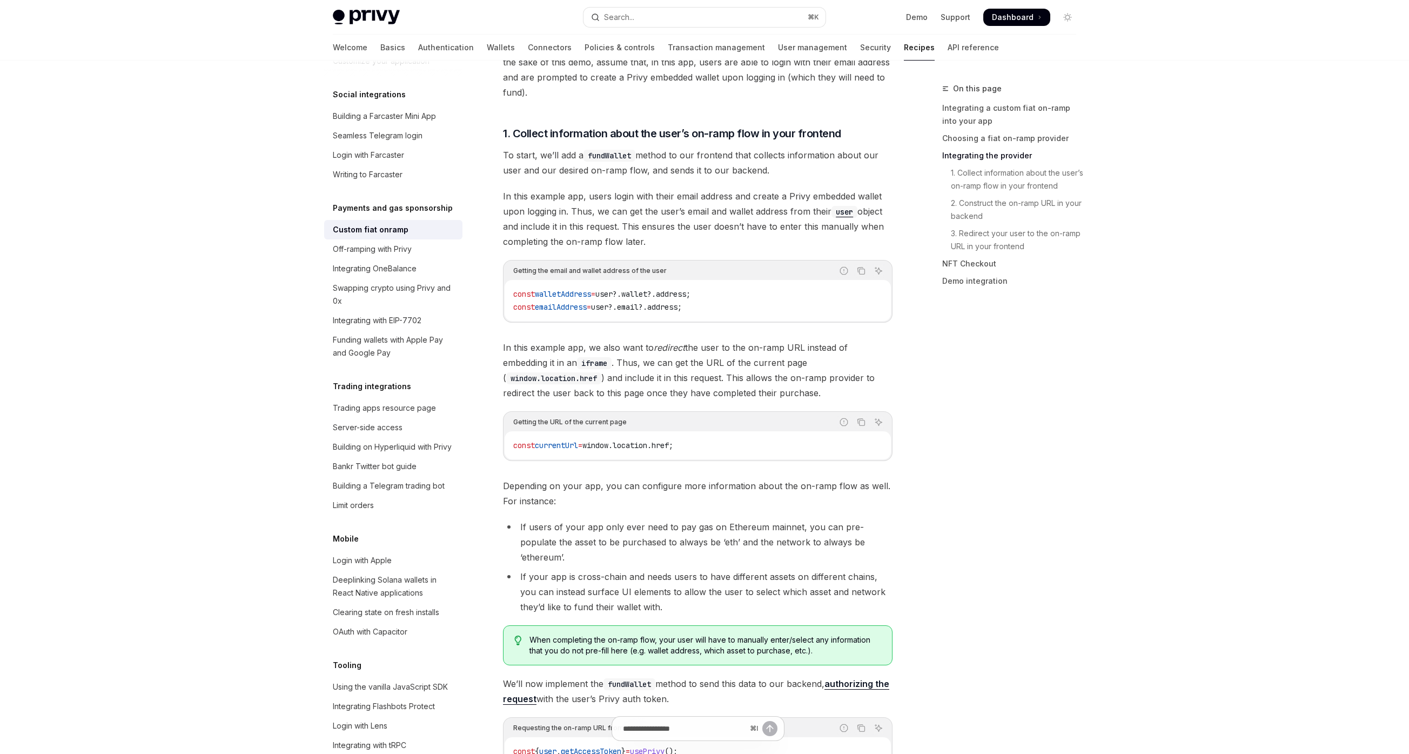
scroll to position [1040, 0]
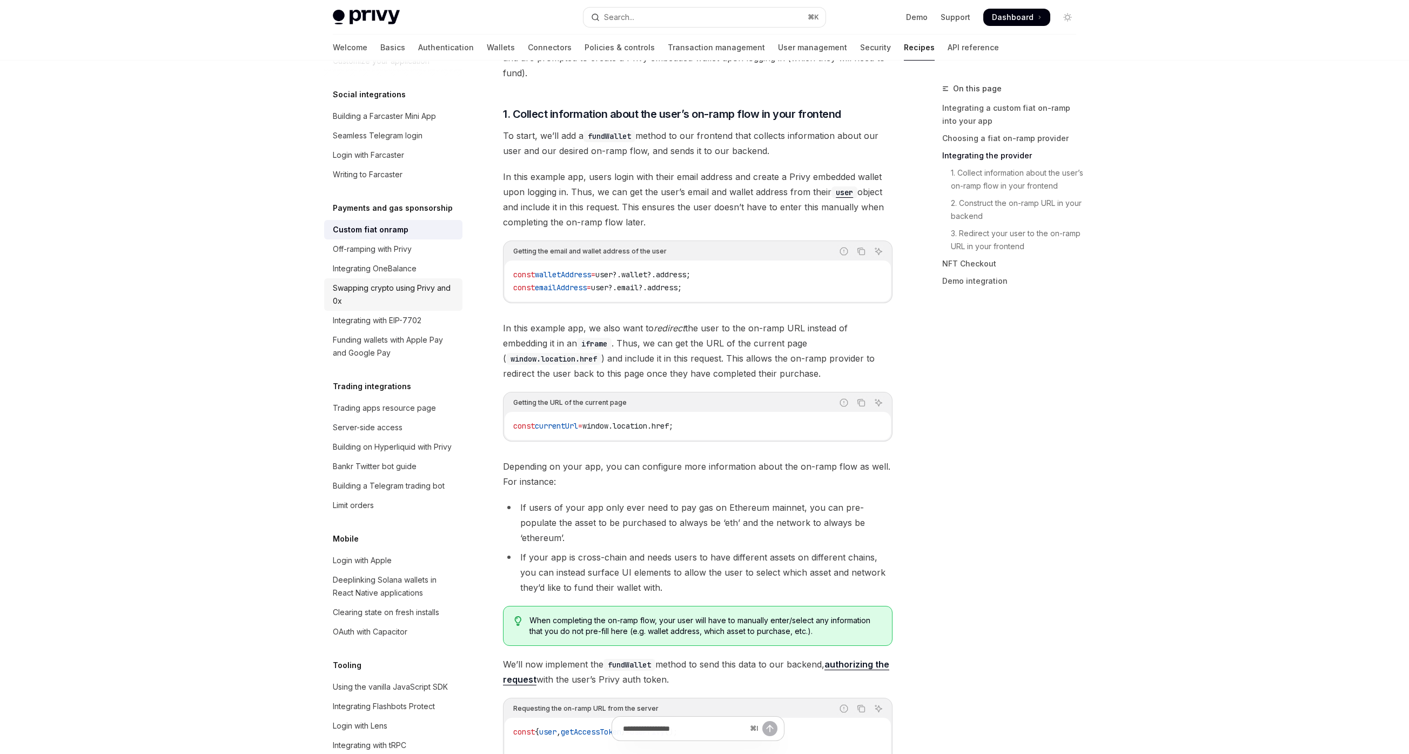
click at [375, 307] on div "Swapping crypto using Privy and 0x" at bounding box center [394, 294] width 123 height 26
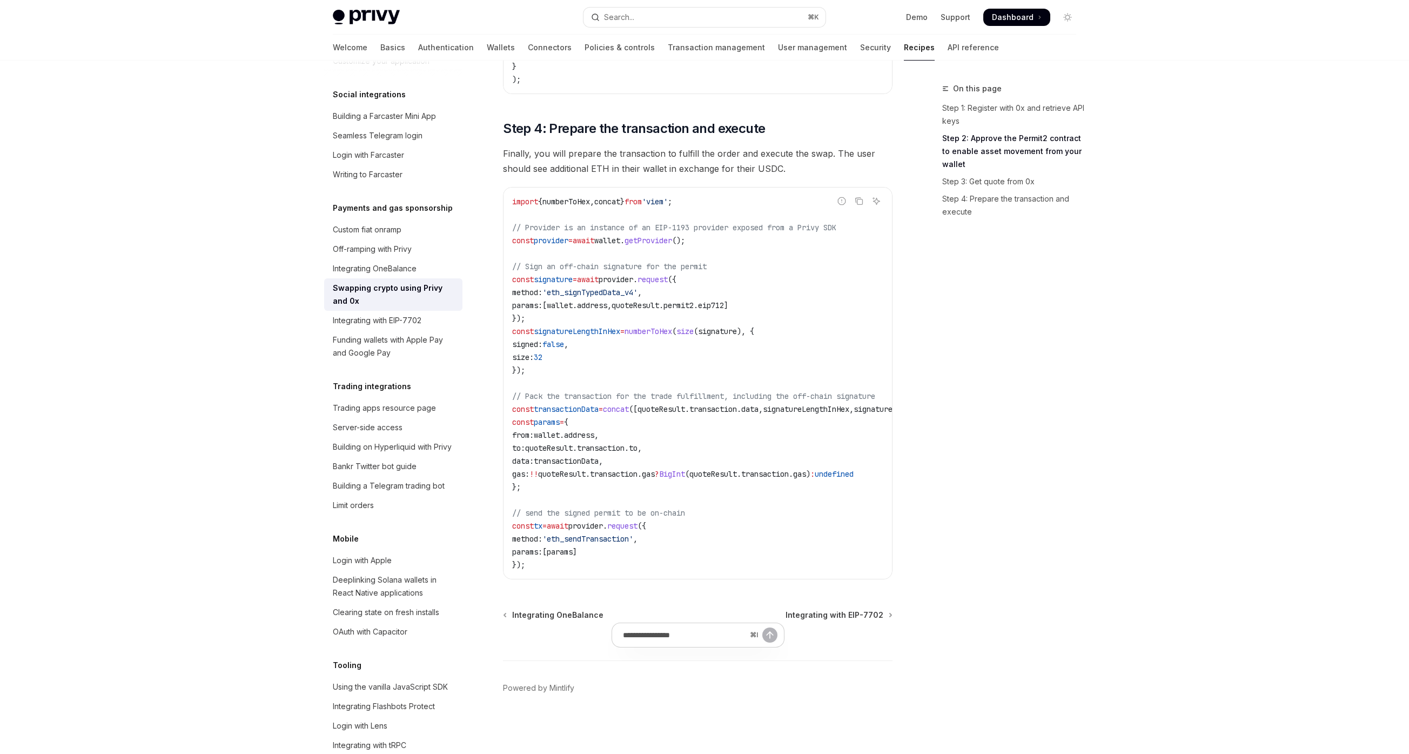
scroll to position [1107, 0]
click at [408, 327] on div "Integrating with EIP-7702" at bounding box center [377, 320] width 89 height 13
type textarea "*"
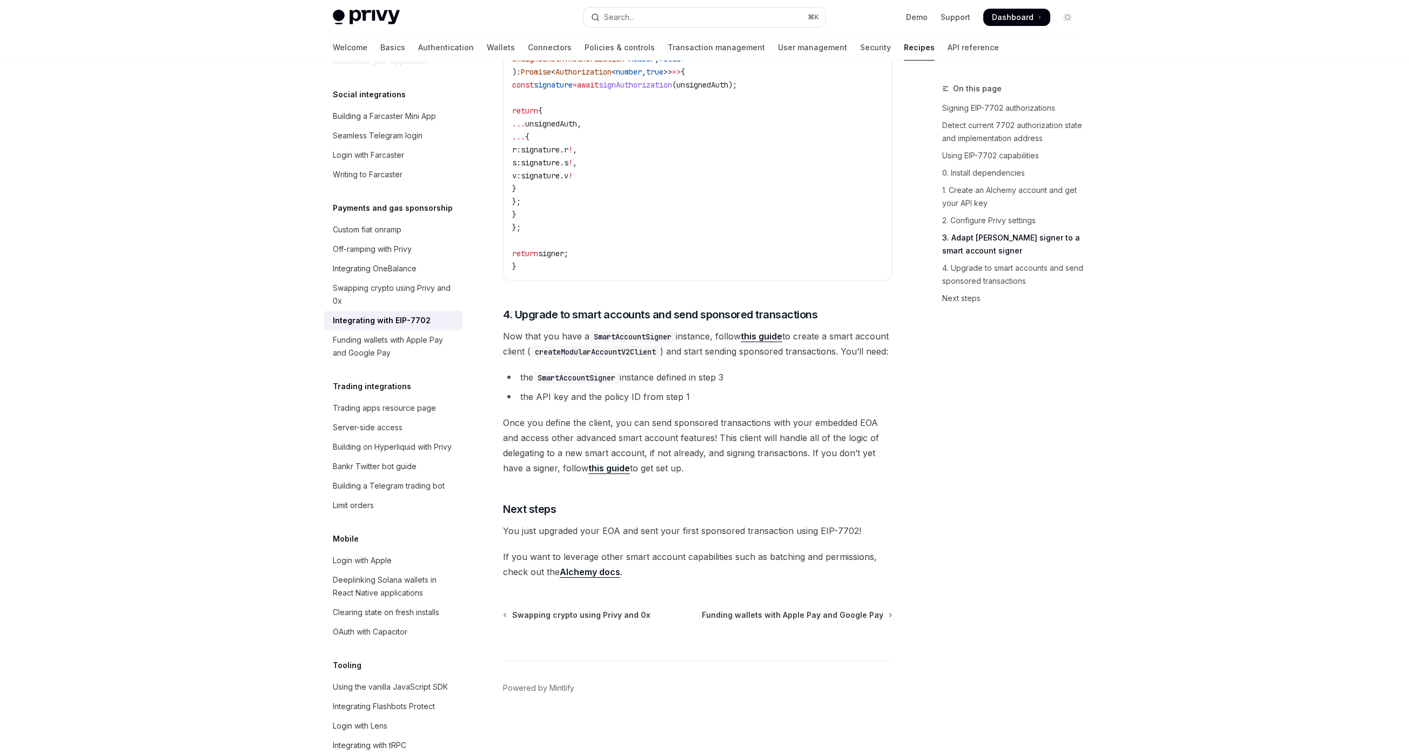
scroll to position [2211, 0]
